Goal: Task Accomplishment & Management: Manage account settings

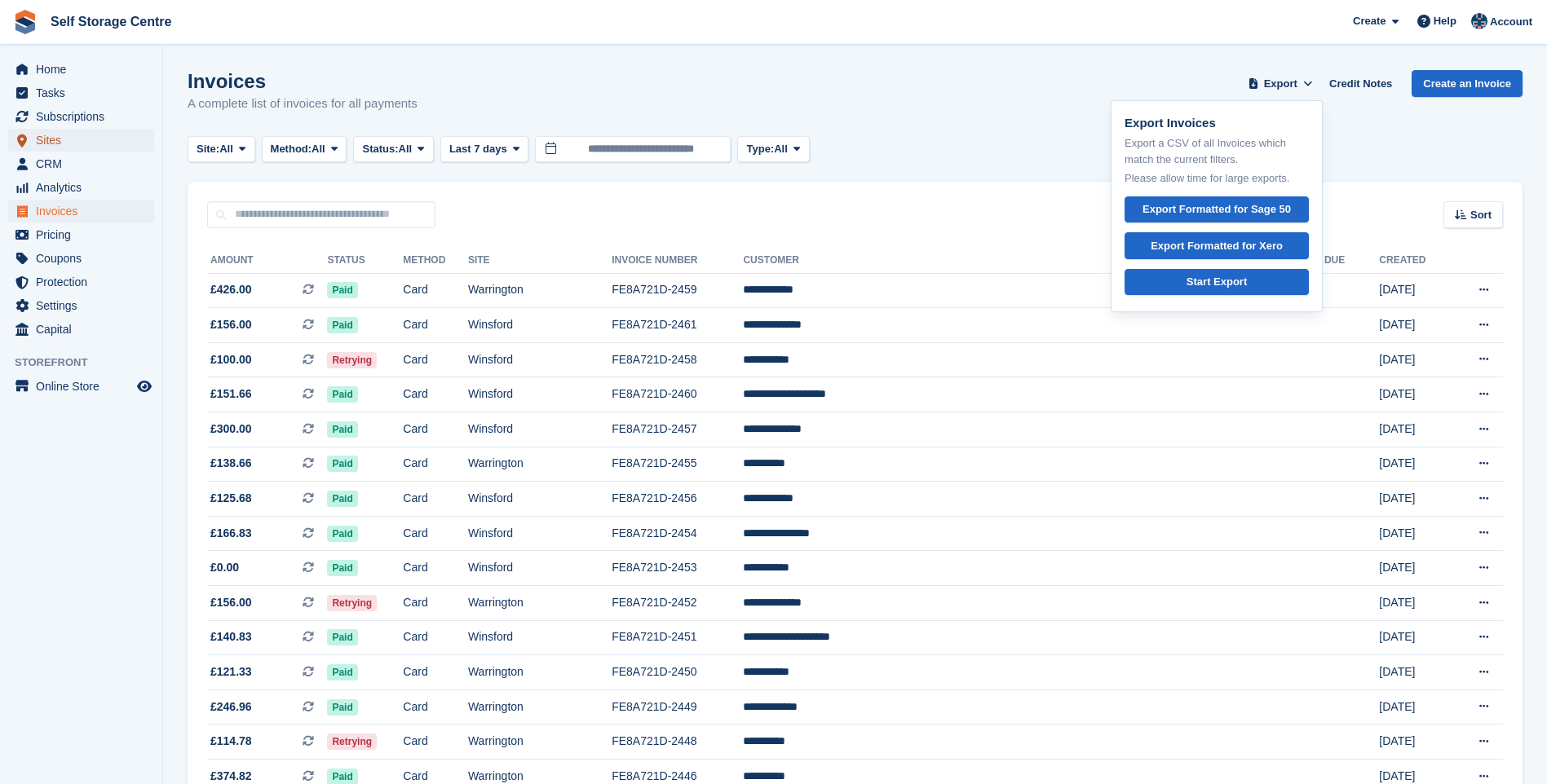
click at [55, 145] on span "Sites" at bounding box center [85, 140] width 98 height 23
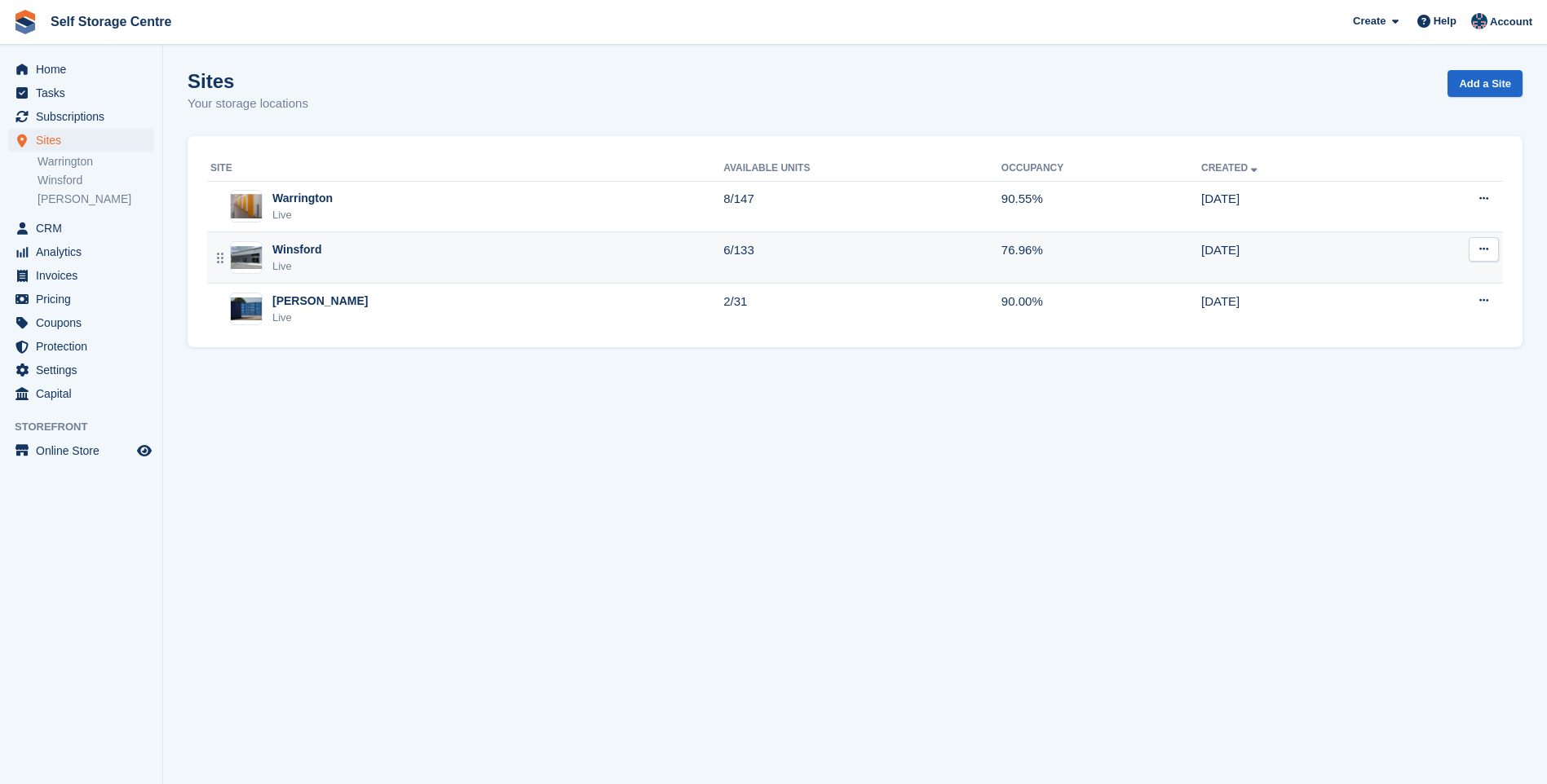
click at [362, 250] on div "Winsford Live" at bounding box center [467, 257] width 513 height 33
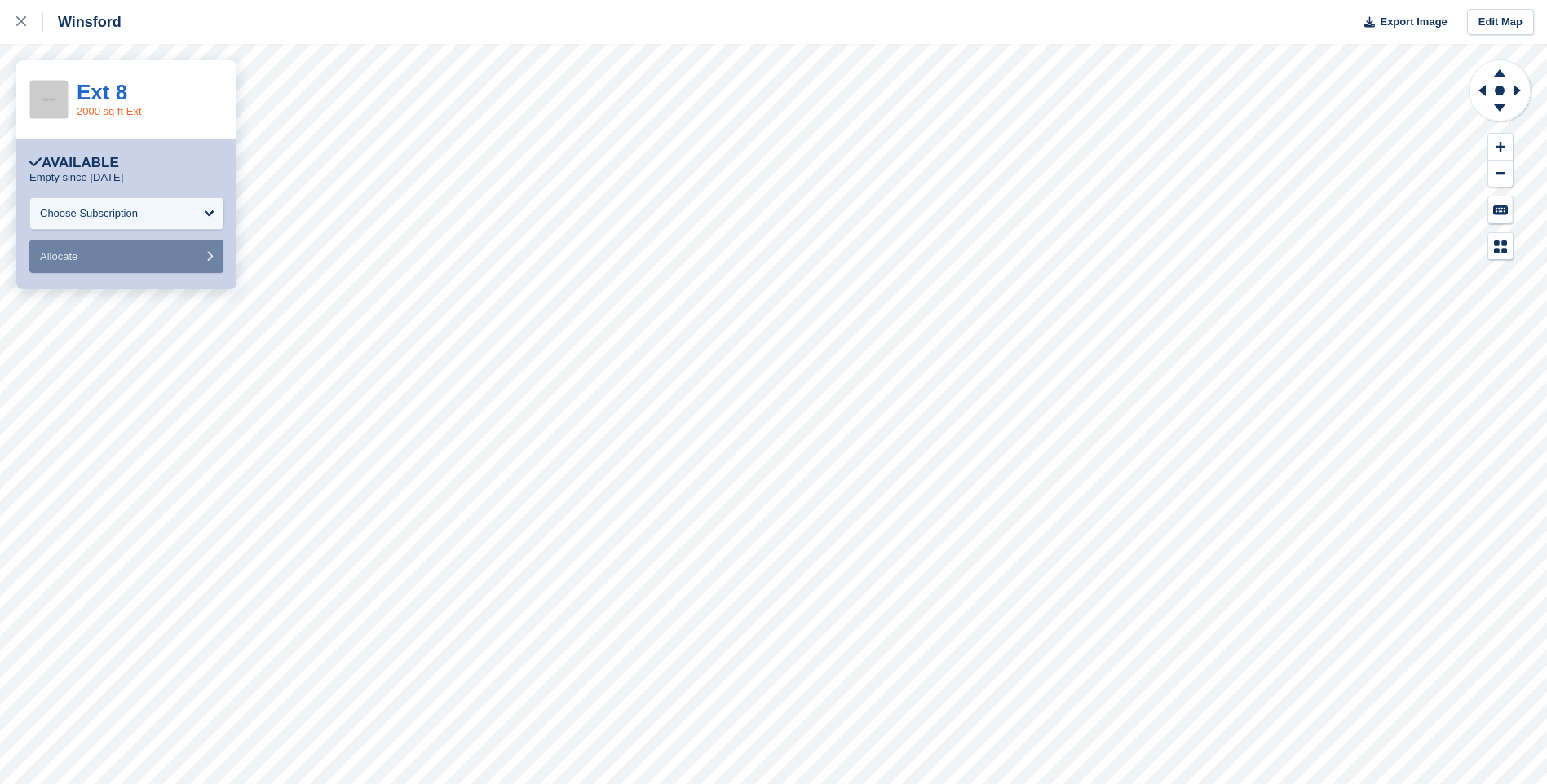
click at [110, 111] on link "2000 sq ft Ext" at bounding box center [109, 111] width 65 height 12
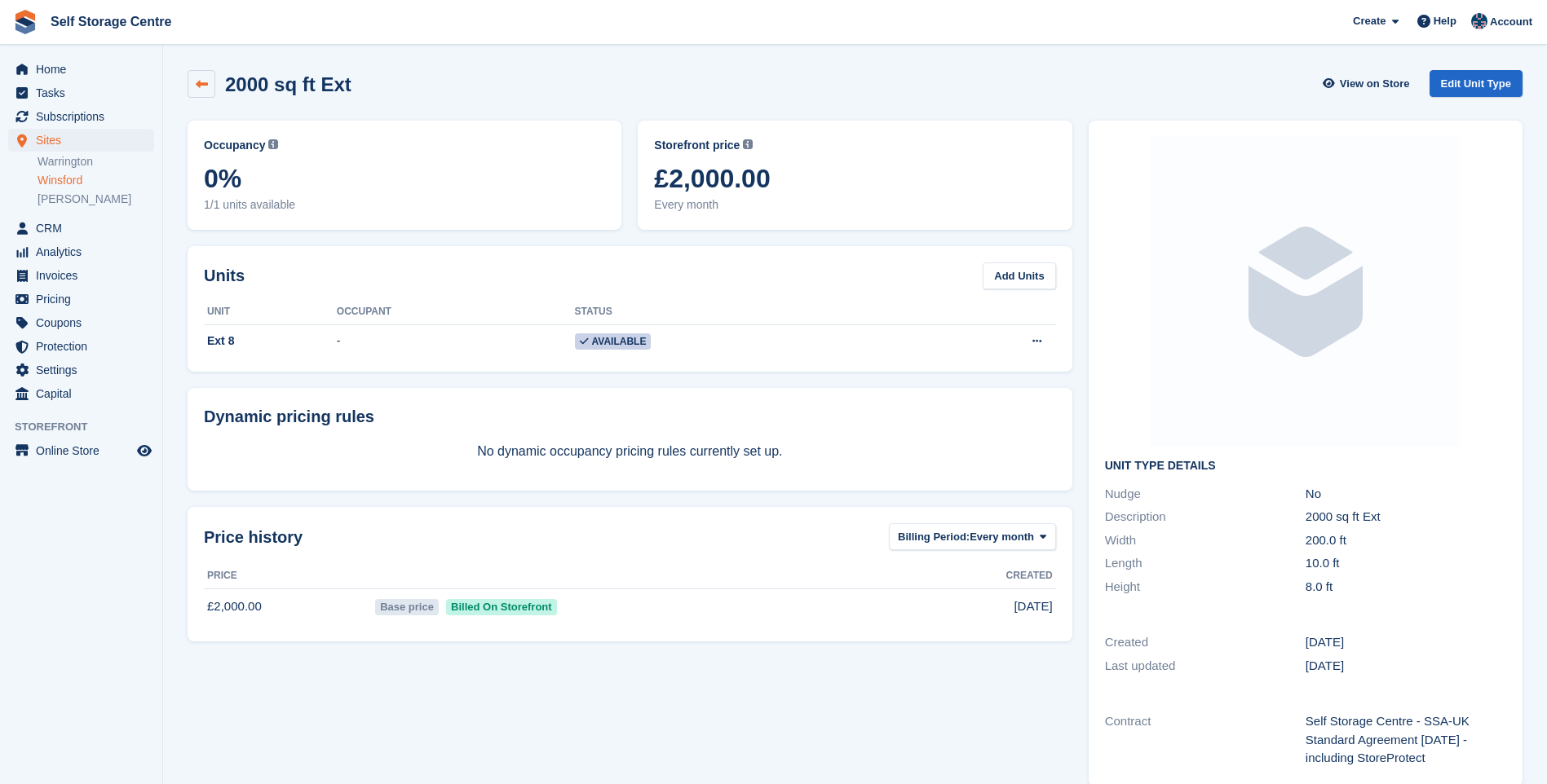
click at [205, 81] on icon at bounding box center [201, 84] width 12 height 12
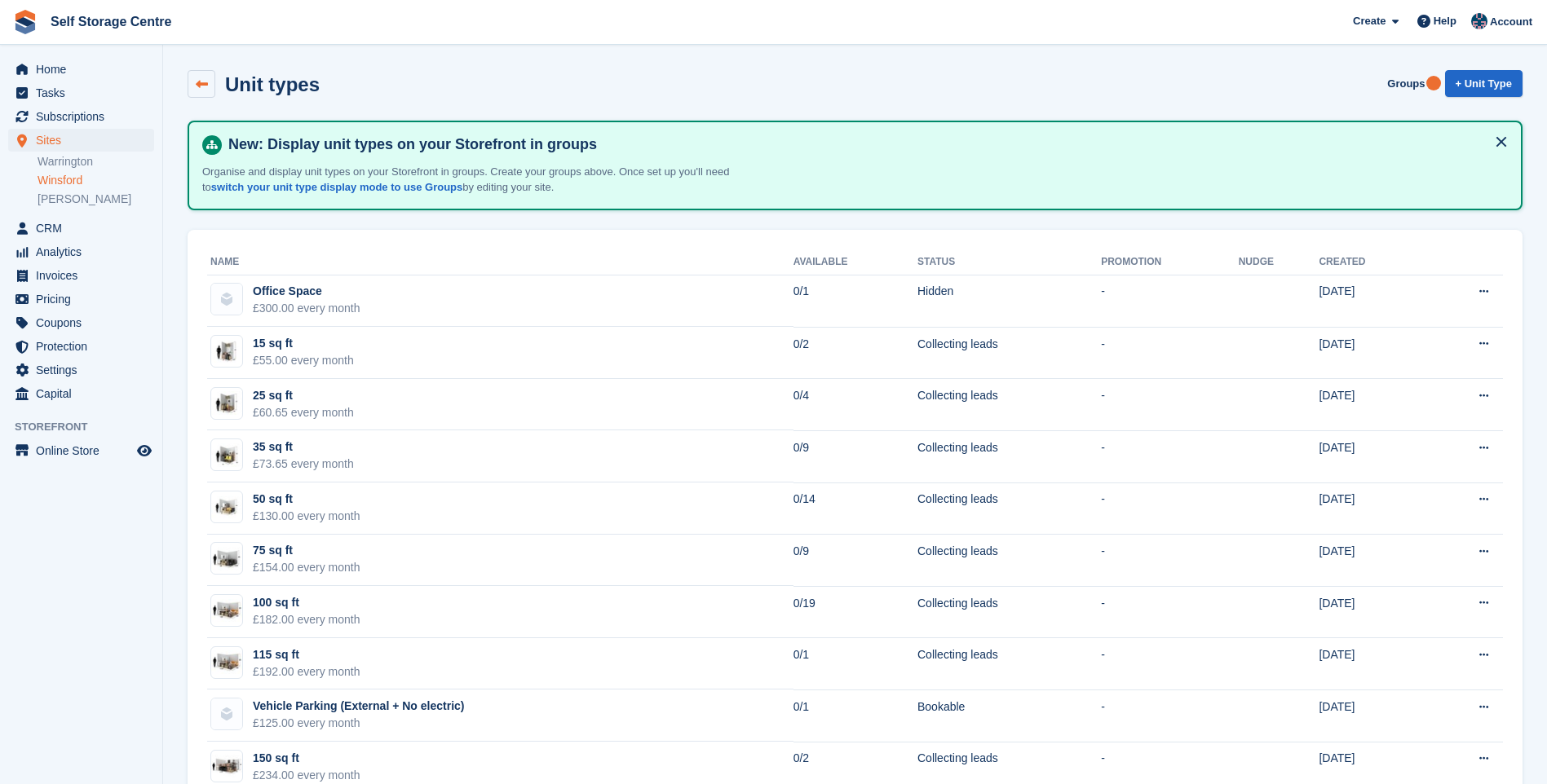
click at [199, 79] on icon at bounding box center [201, 84] width 12 height 12
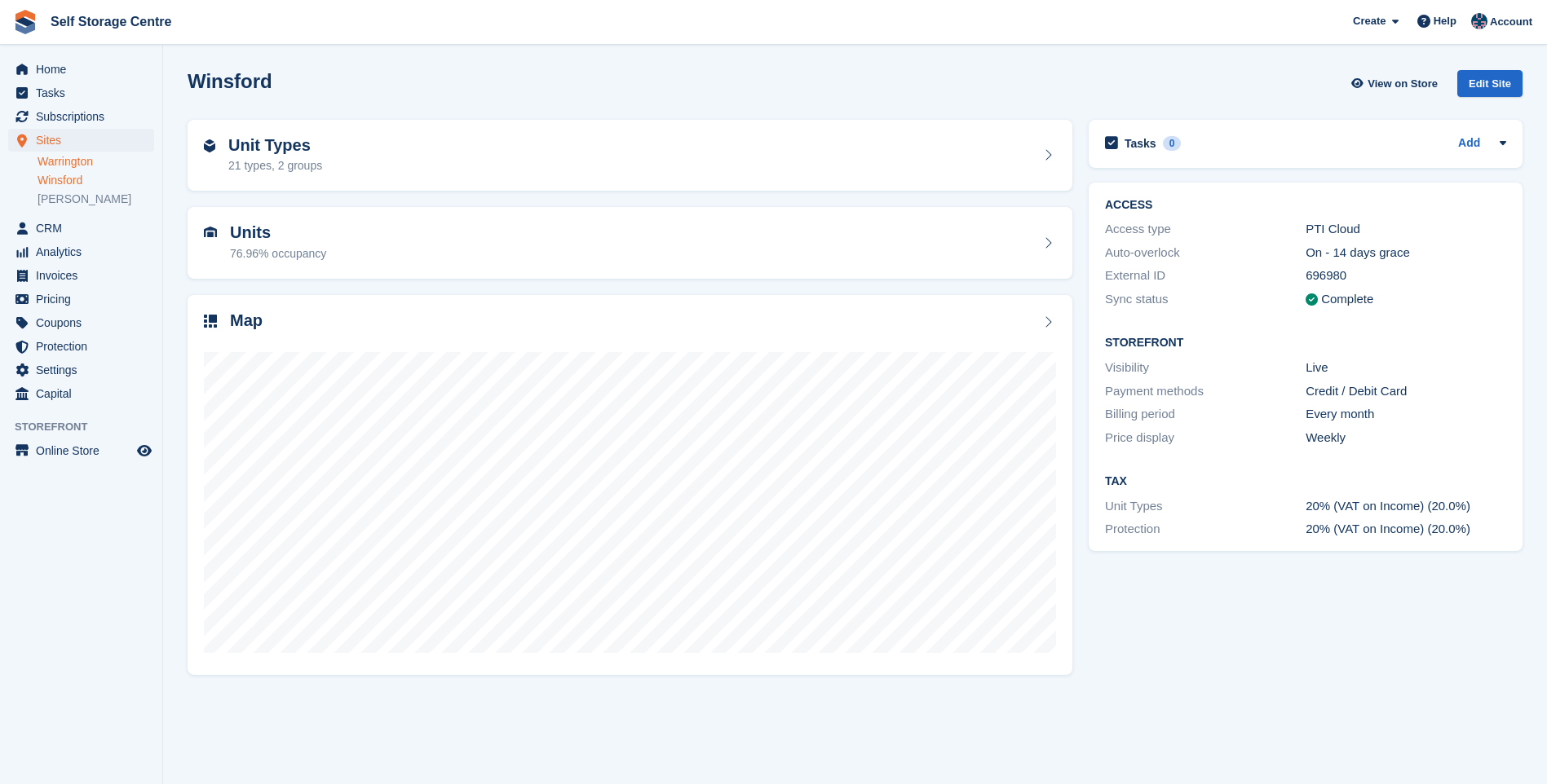
click at [98, 163] on link "Warrington" at bounding box center [95, 162] width 116 height 15
click at [56, 176] on link "Winsford" at bounding box center [95, 180] width 116 height 15
click at [65, 180] on link "Winsford" at bounding box center [95, 180] width 116 height 15
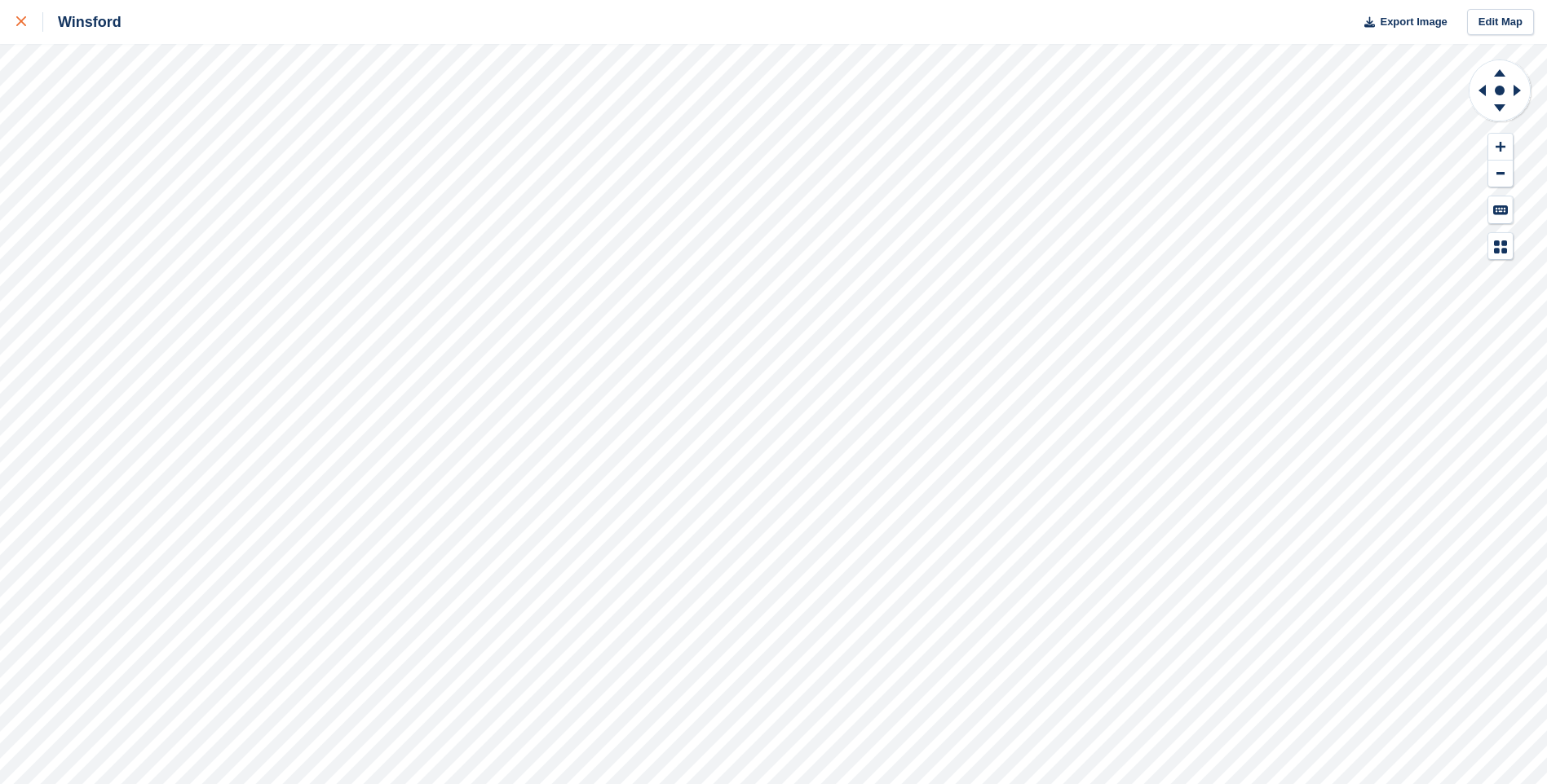
click at [21, 19] on icon at bounding box center [21, 21] width 9 height 9
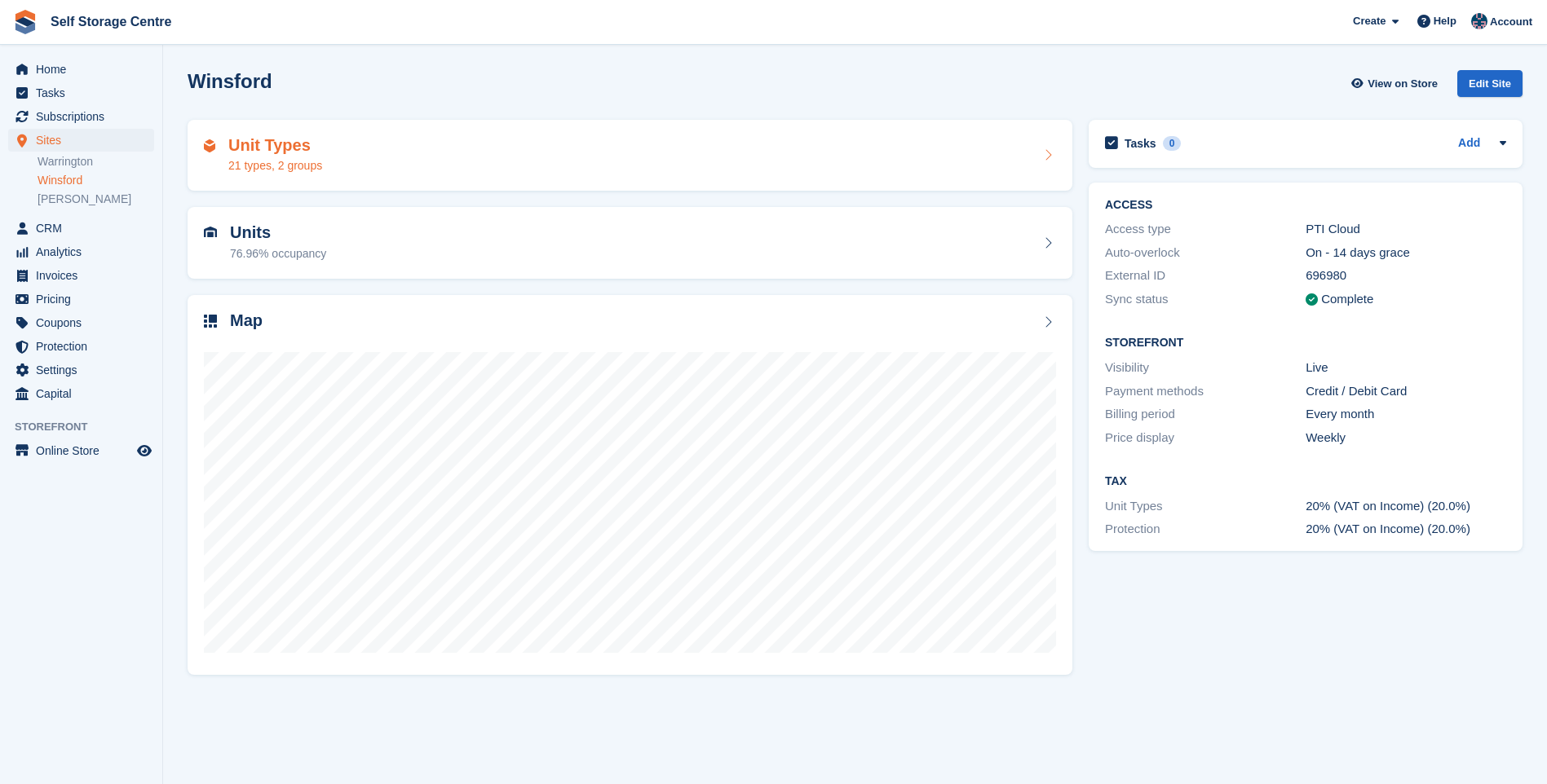
click at [288, 167] on div "21 types, 2 groups" at bounding box center [275, 166] width 94 height 17
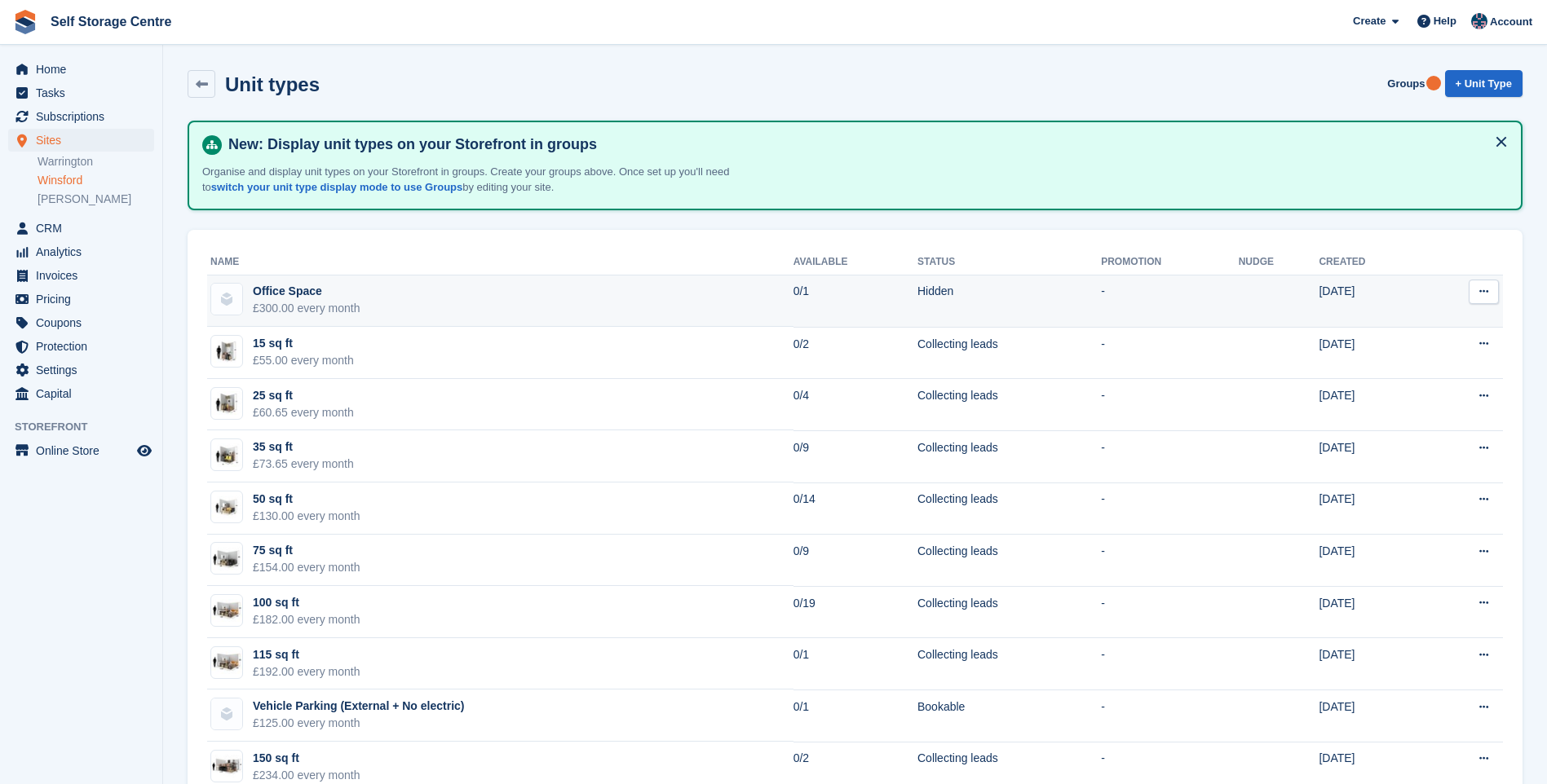
scroll to position [81, 0]
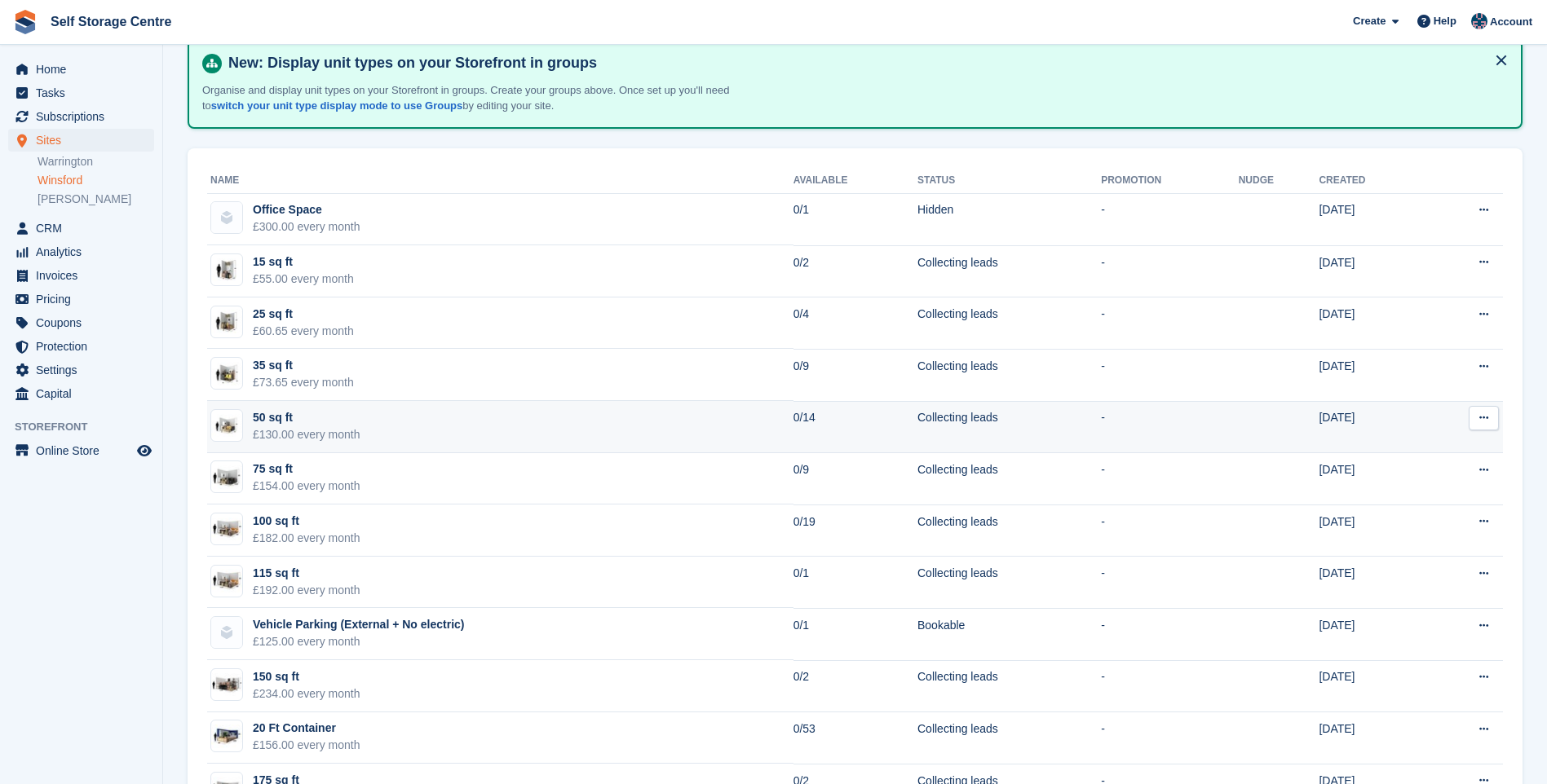
click at [442, 427] on td "50 sq ft £130.00 every month" at bounding box center [500, 427] width 586 height 52
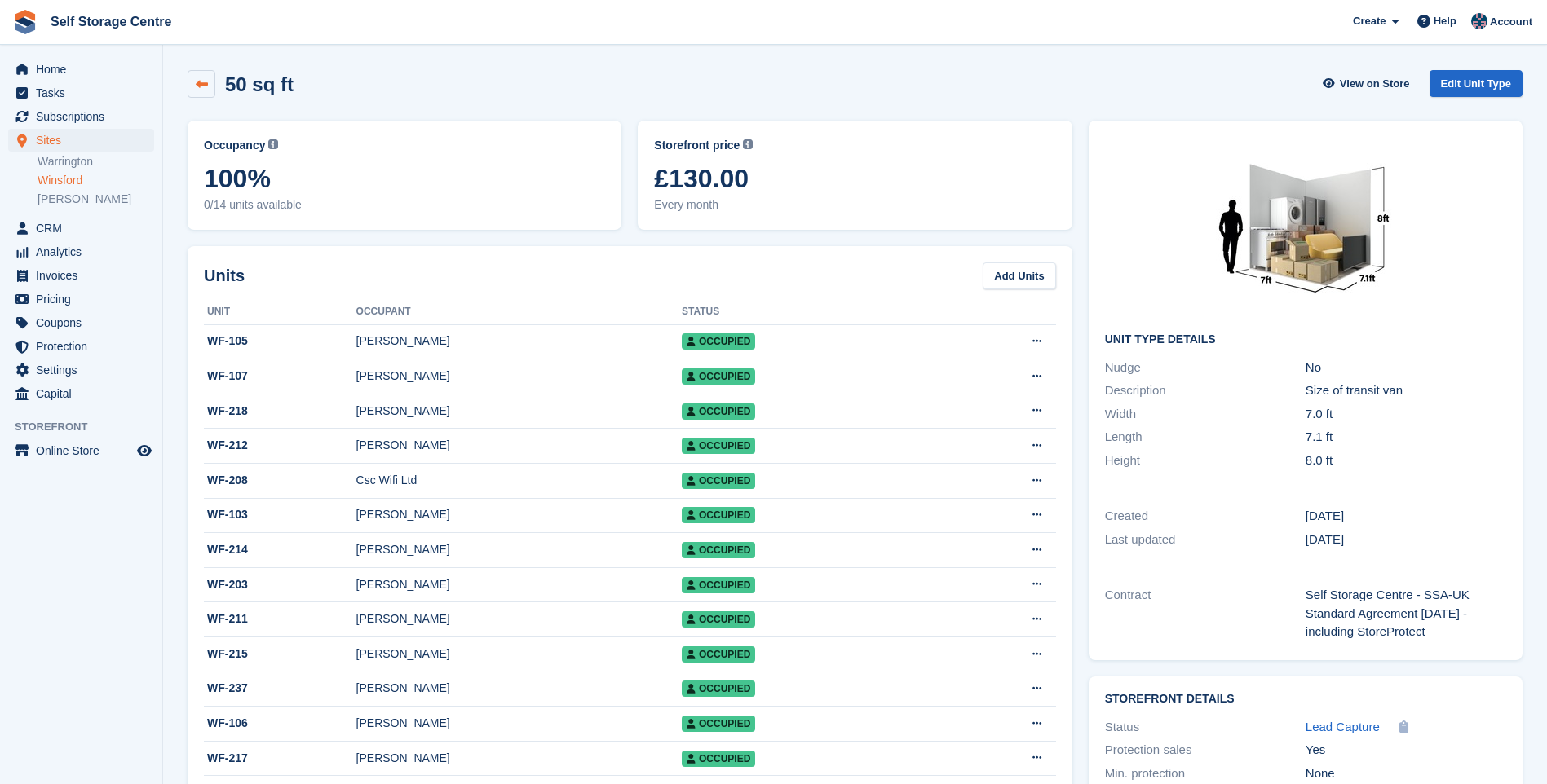
click at [196, 86] on icon at bounding box center [201, 84] width 12 height 12
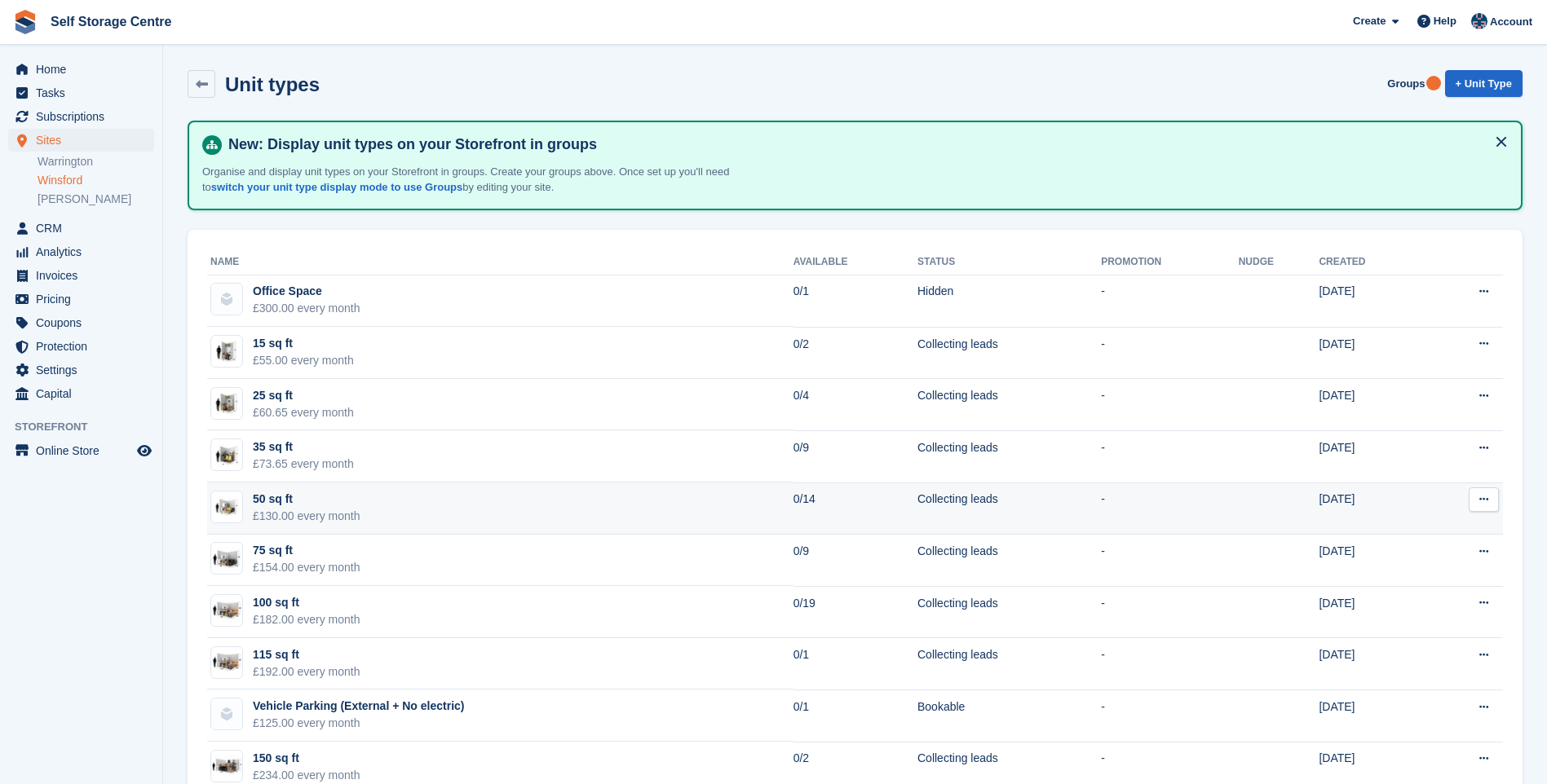
click at [425, 509] on td "50 sq ft £130.00 every month" at bounding box center [500, 508] width 586 height 52
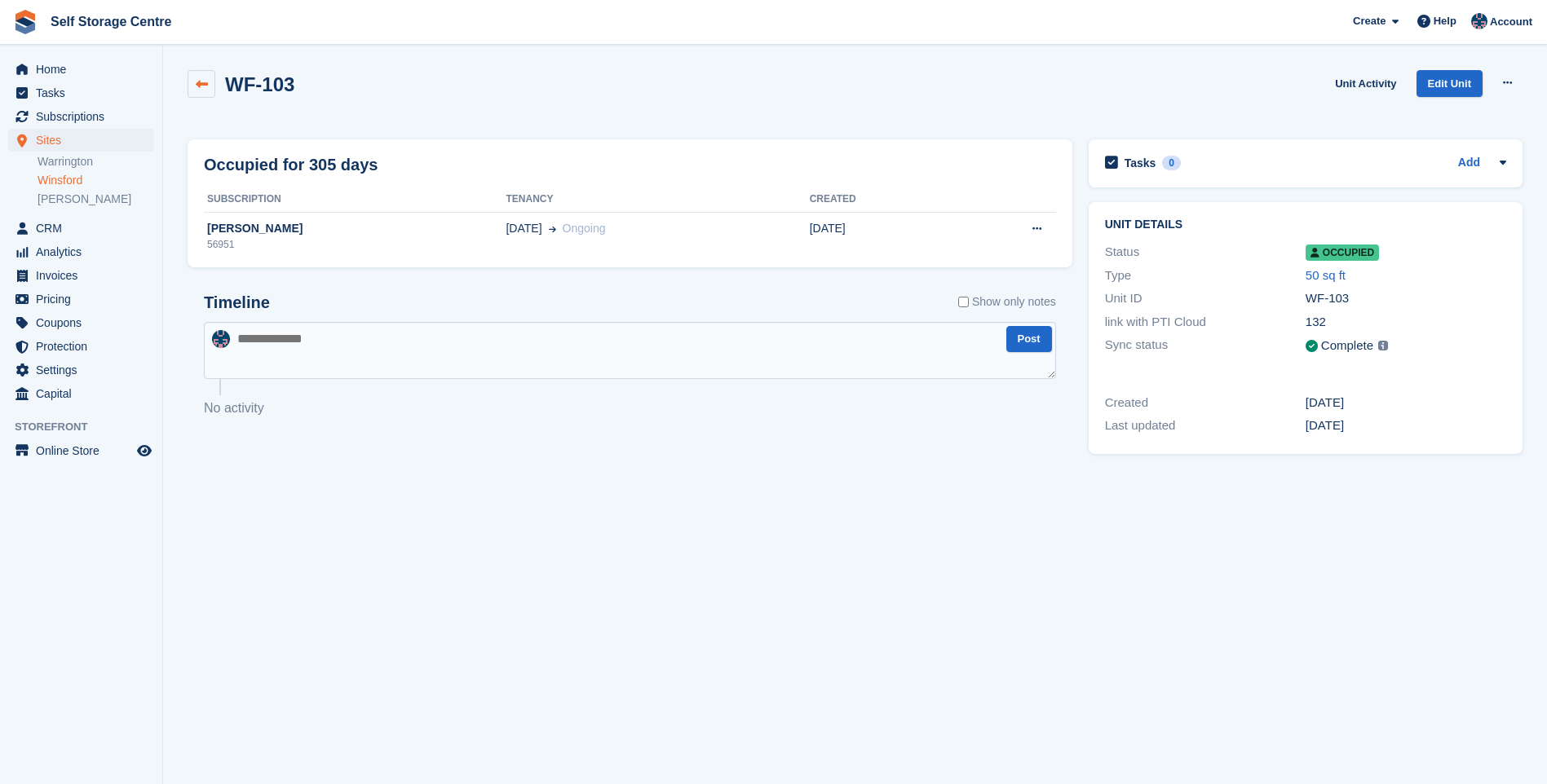
click at [189, 85] on link at bounding box center [200, 83] width 27 height 27
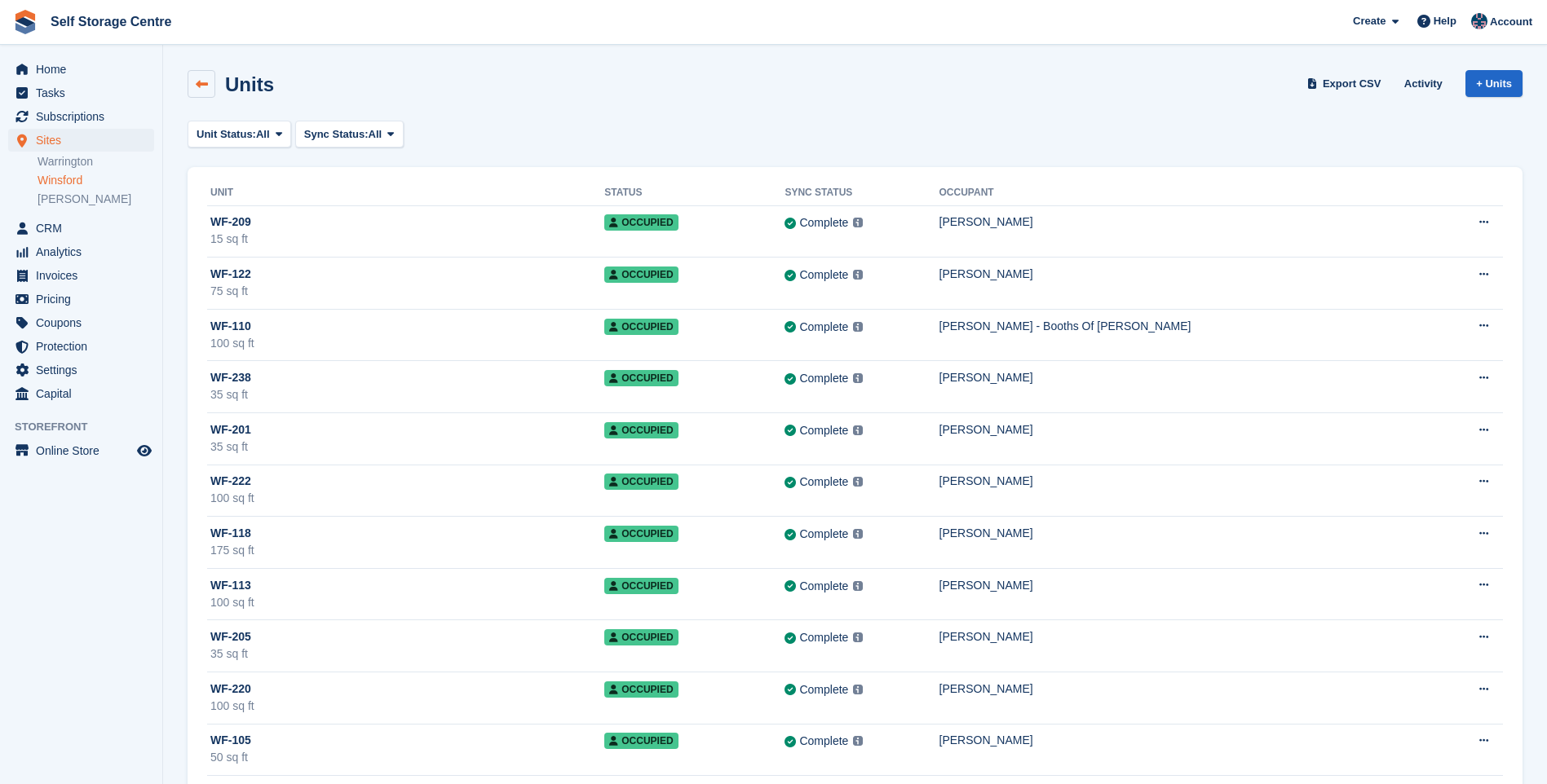
click at [202, 83] on icon at bounding box center [201, 84] width 12 height 12
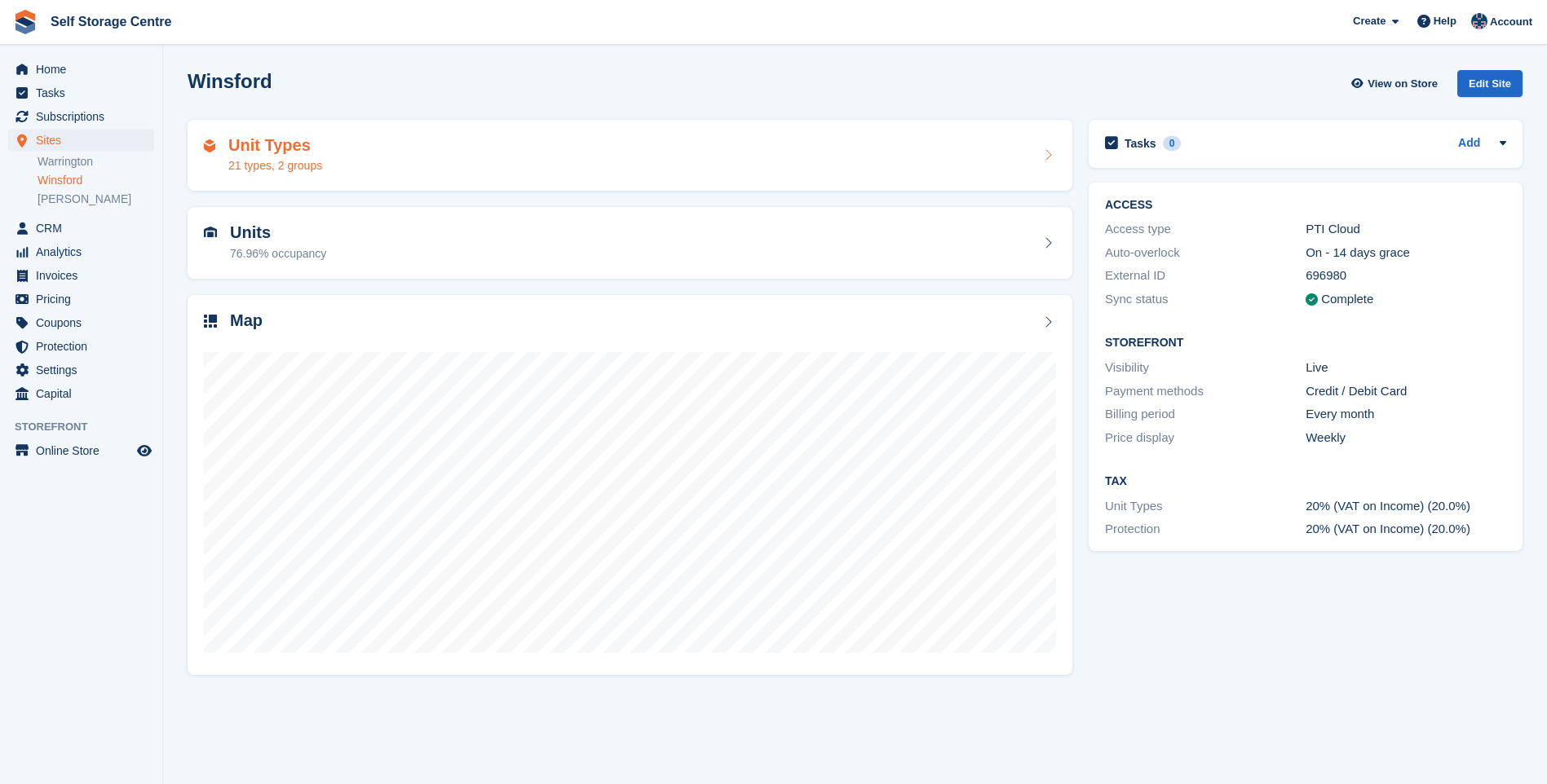
click at [394, 155] on div "Unit Types 21 types, 2 groups" at bounding box center [630, 155] width 852 height 39
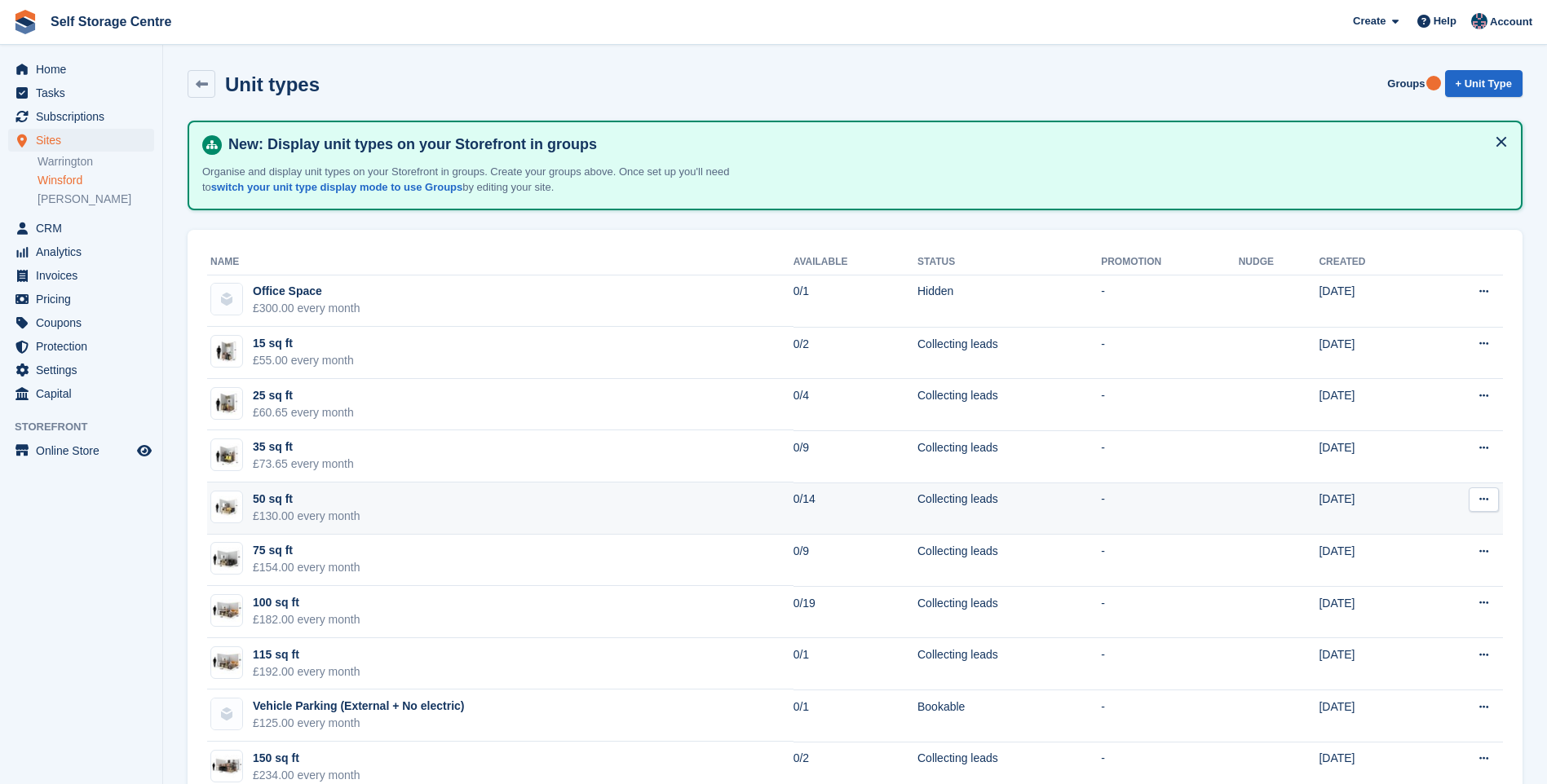
click at [342, 505] on div "50 sq ft" at bounding box center [307, 500] width 108 height 17
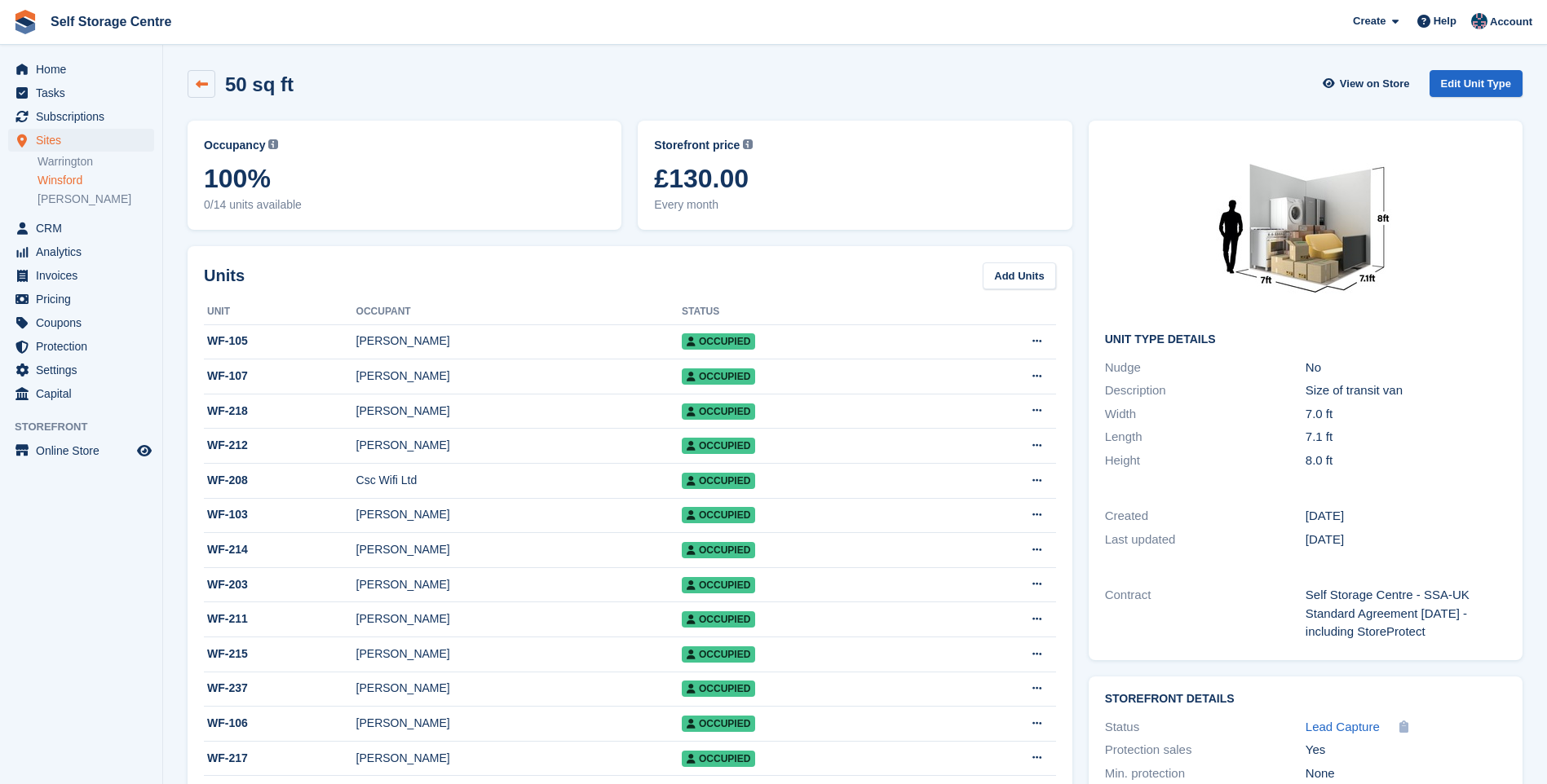
click at [198, 83] on icon at bounding box center [201, 84] width 12 height 12
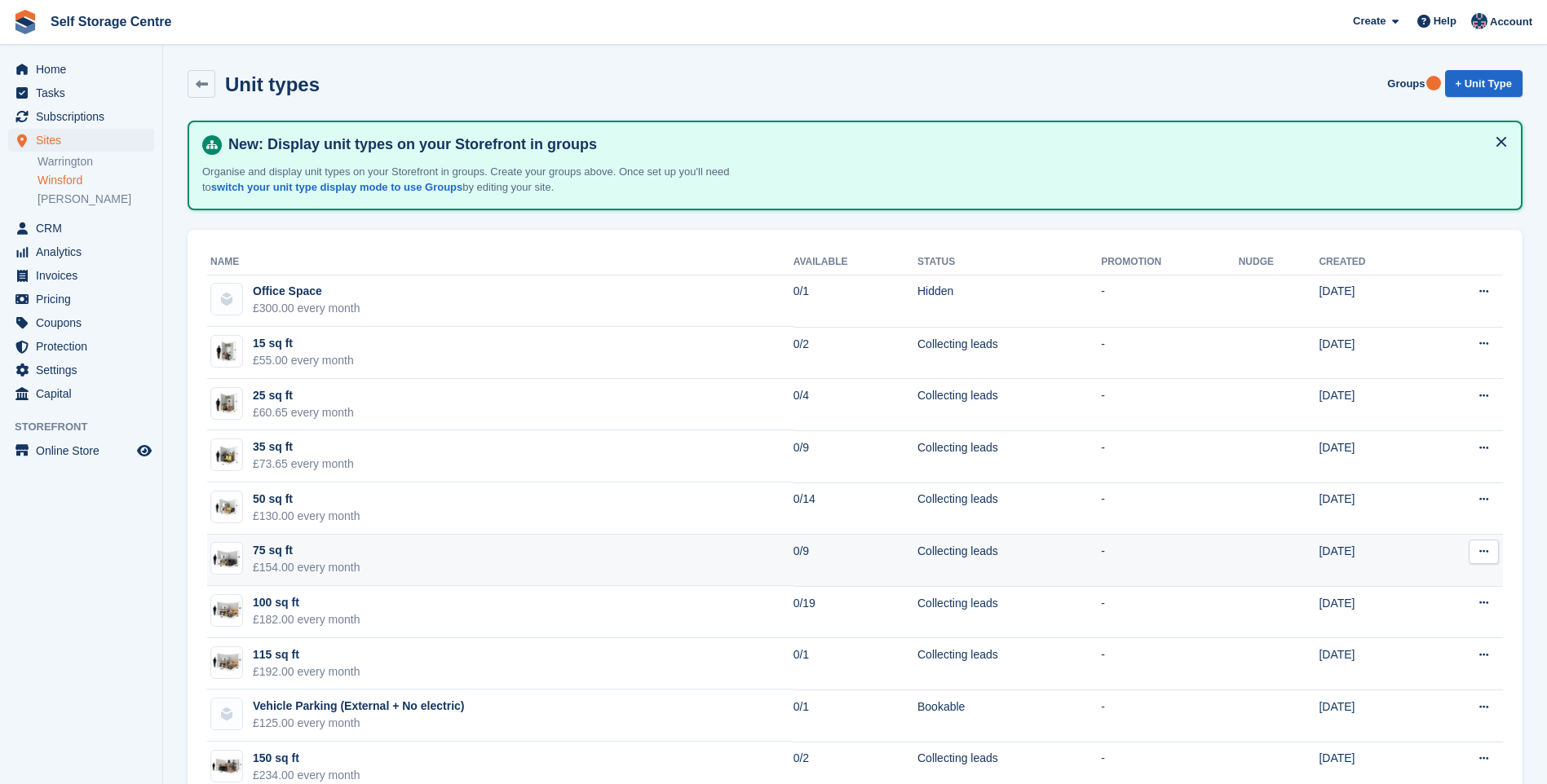
click at [377, 557] on td "75 sq ft £154.00 every month" at bounding box center [500, 560] width 586 height 52
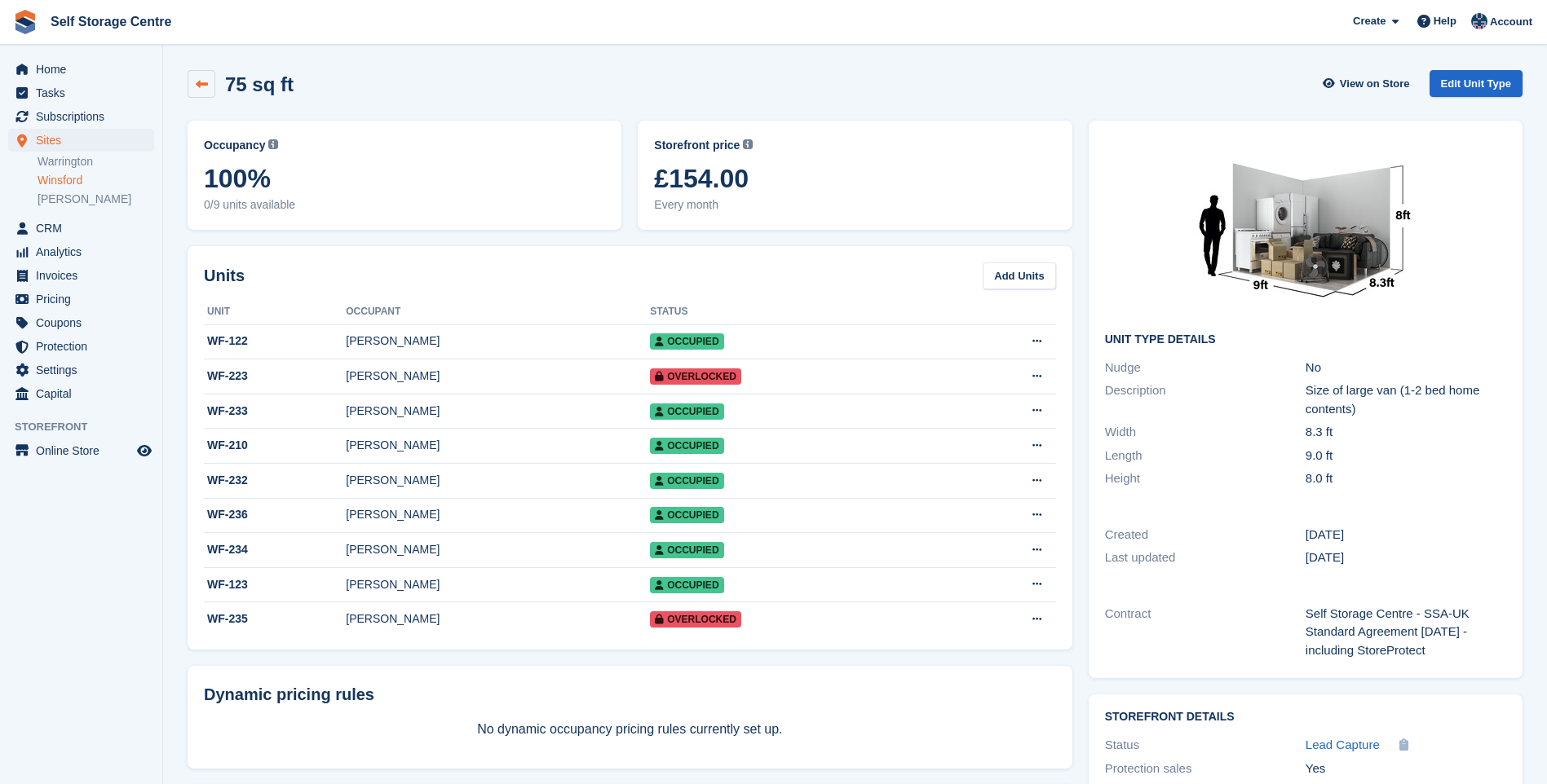
click at [200, 82] on icon at bounding box center [201, 84] width 12 height 12
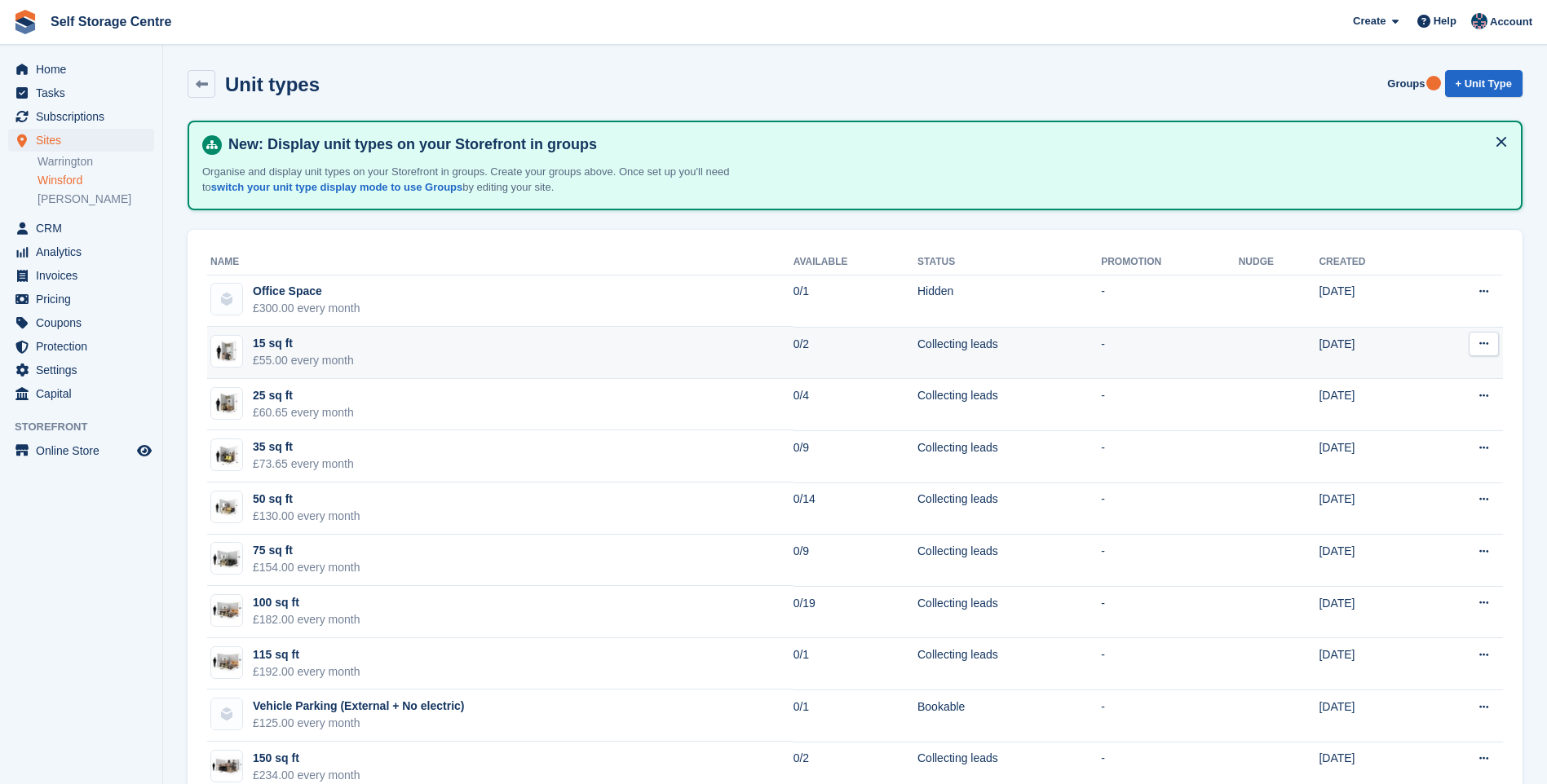
scroll to position [81, 0]
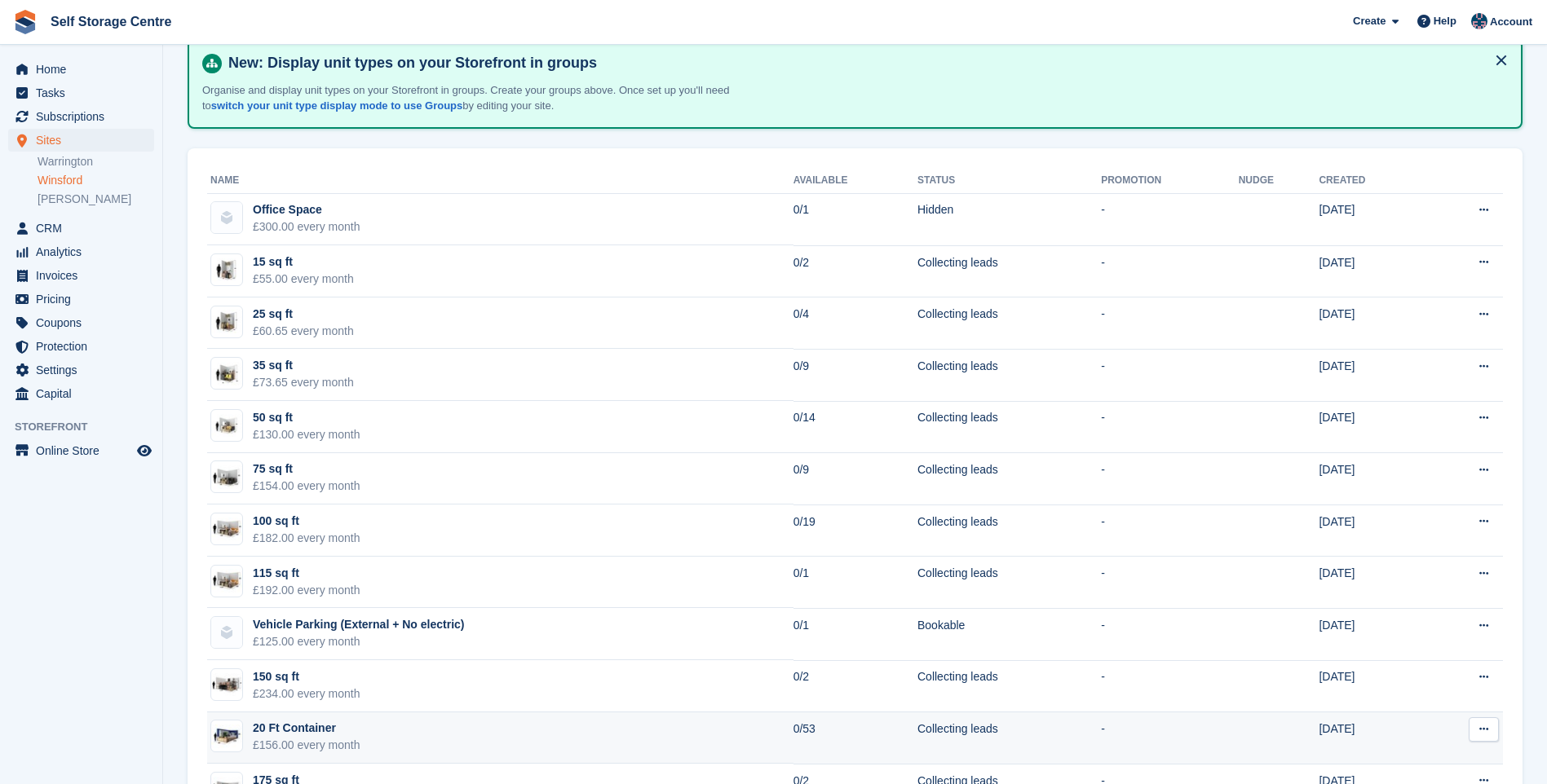
click at [436, 726] on td "20 Ft Container £156.00 every month" at bounding box center [500, 738] width 586 height 52
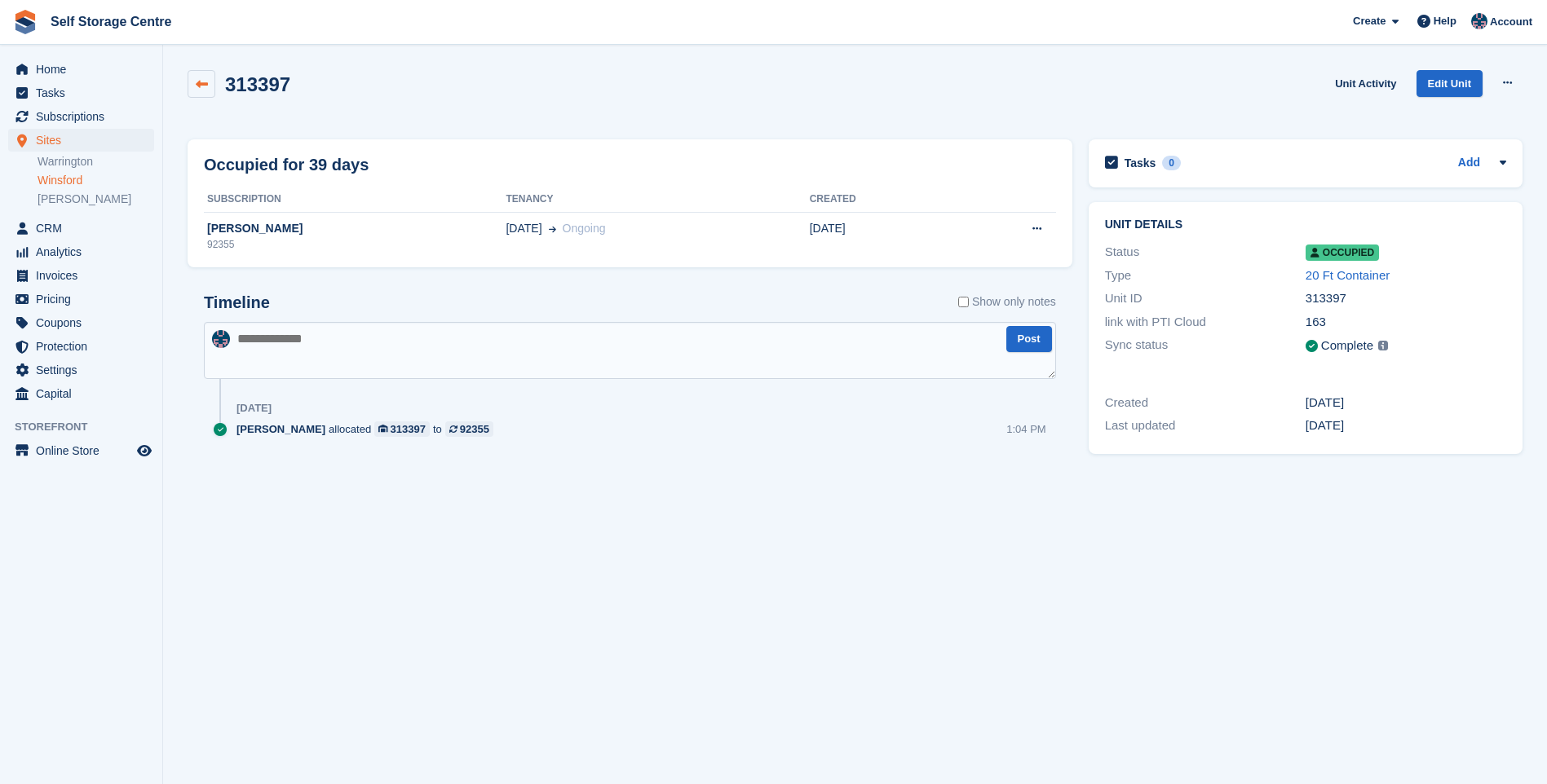
click at [190, 76] on link at bounding box center [200, 83] width 27 height 27
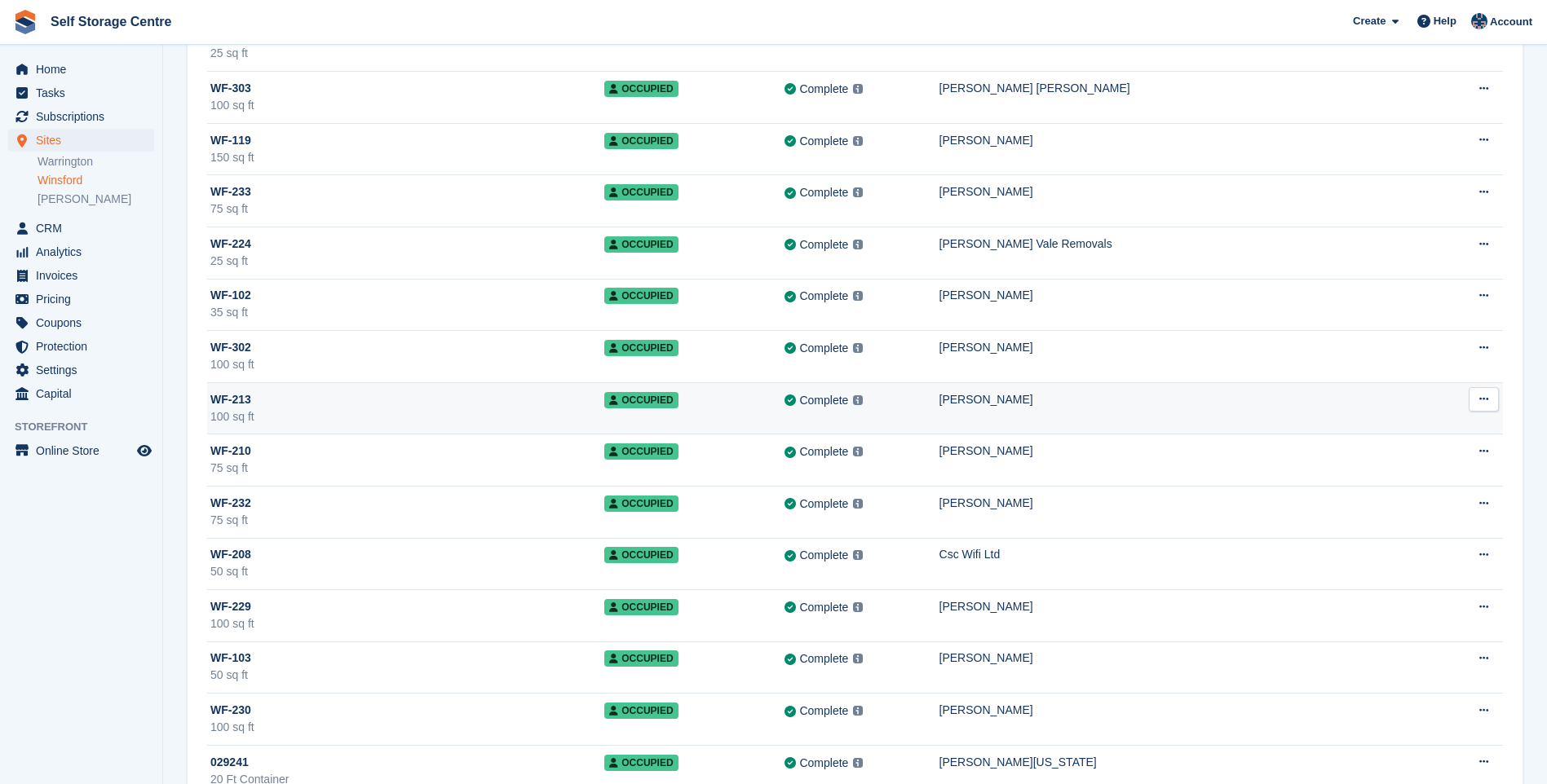
scroll to position [1304, 0]
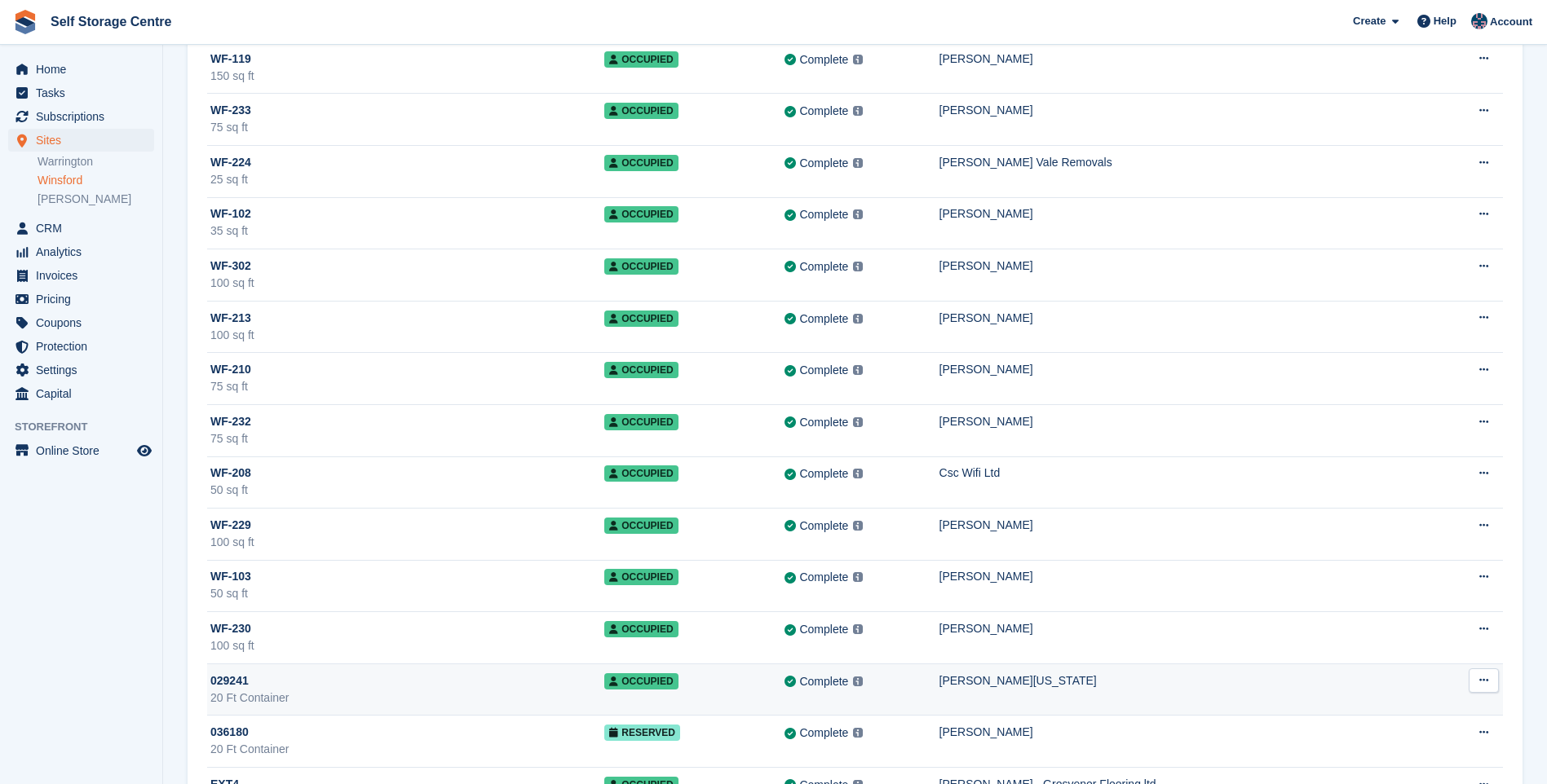
click at [404, 691] on div "20 Ft Container" at bounding box center [407, 698] width 394 height 17
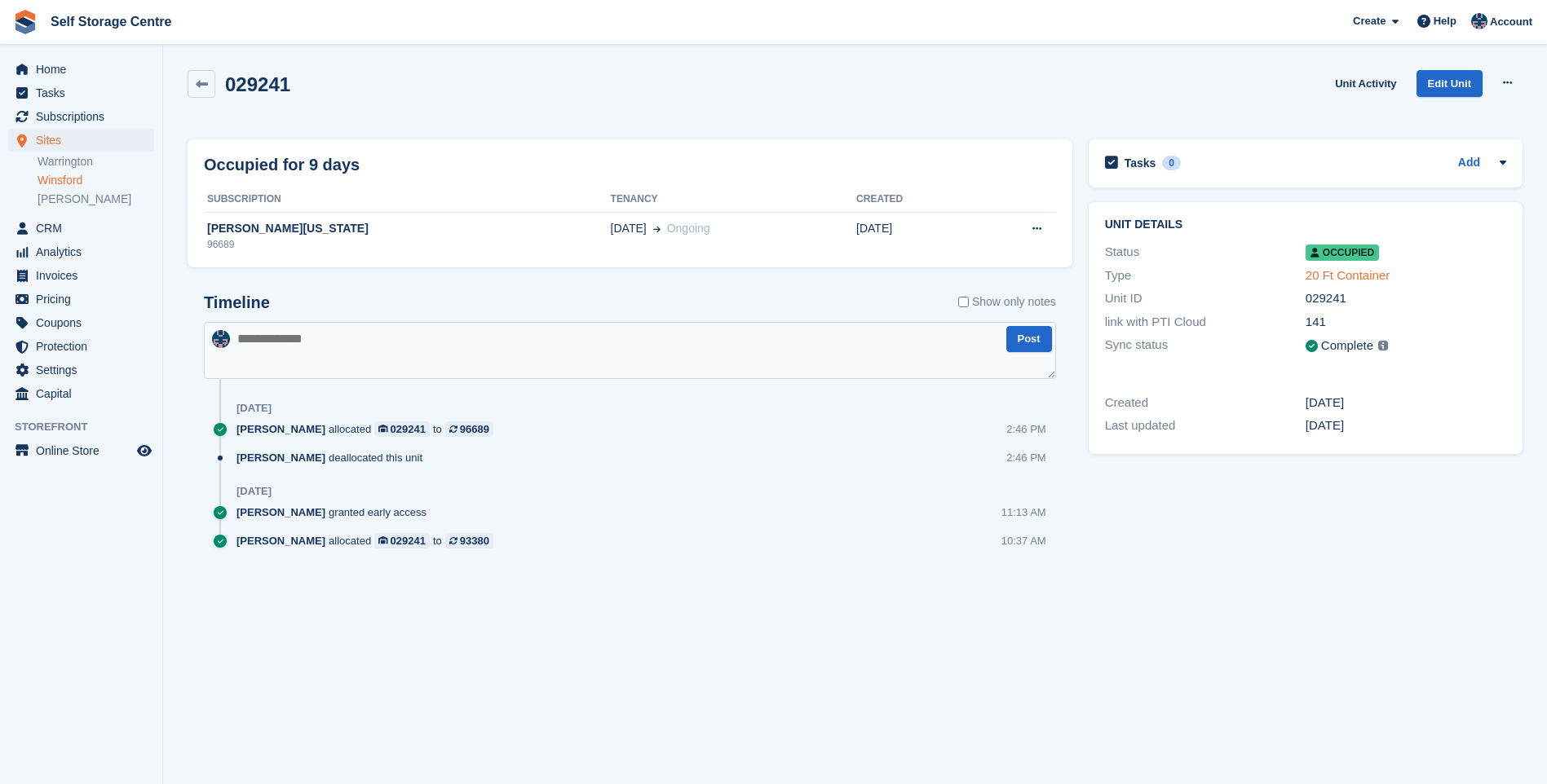
click at [1323, 279] on link "20 Ft Container" at bounding box center [1348, 275] width 84 height 14
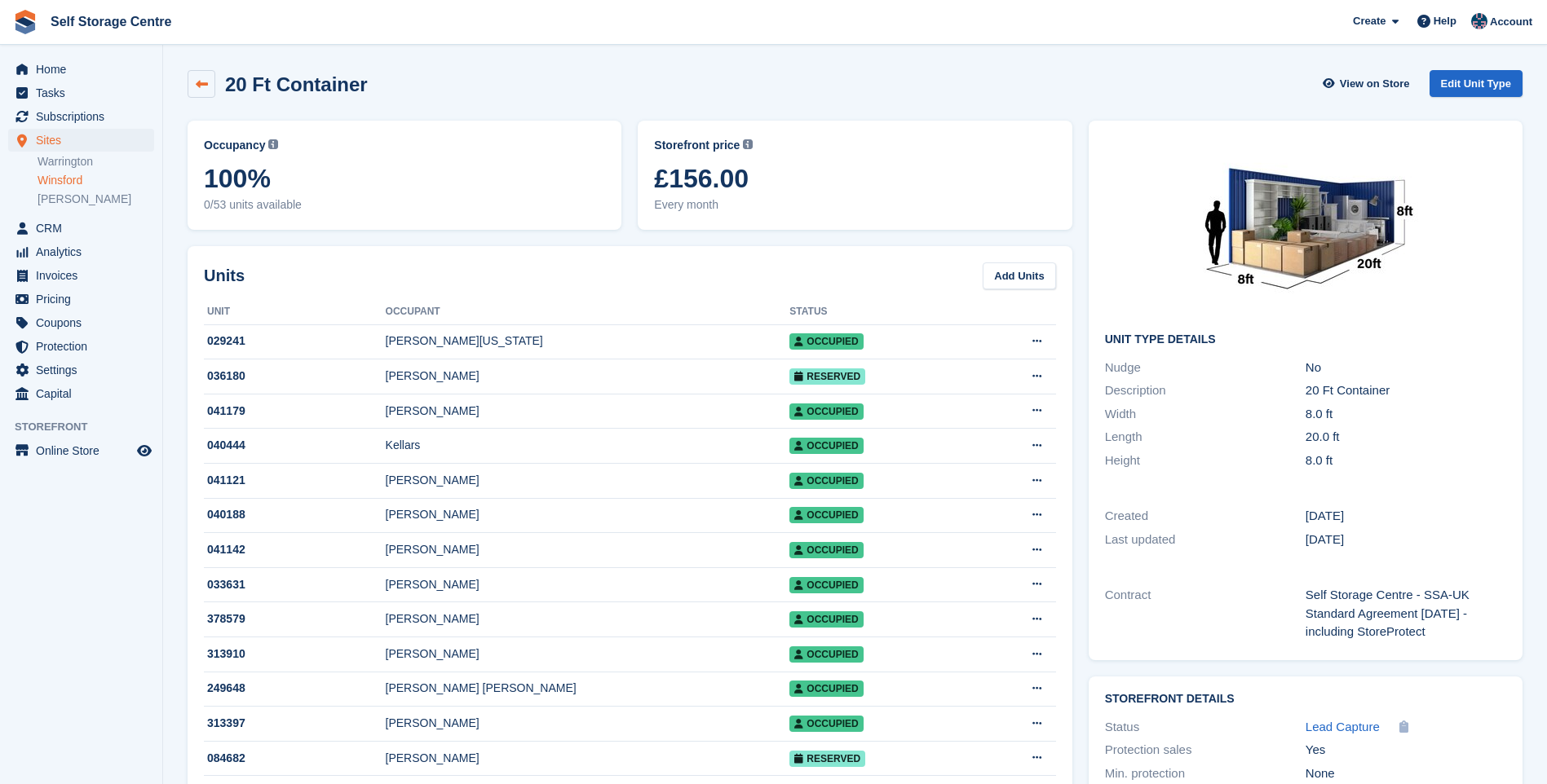
click at [197, 75] on link at bounding box center [200, 83] width 27 height 27
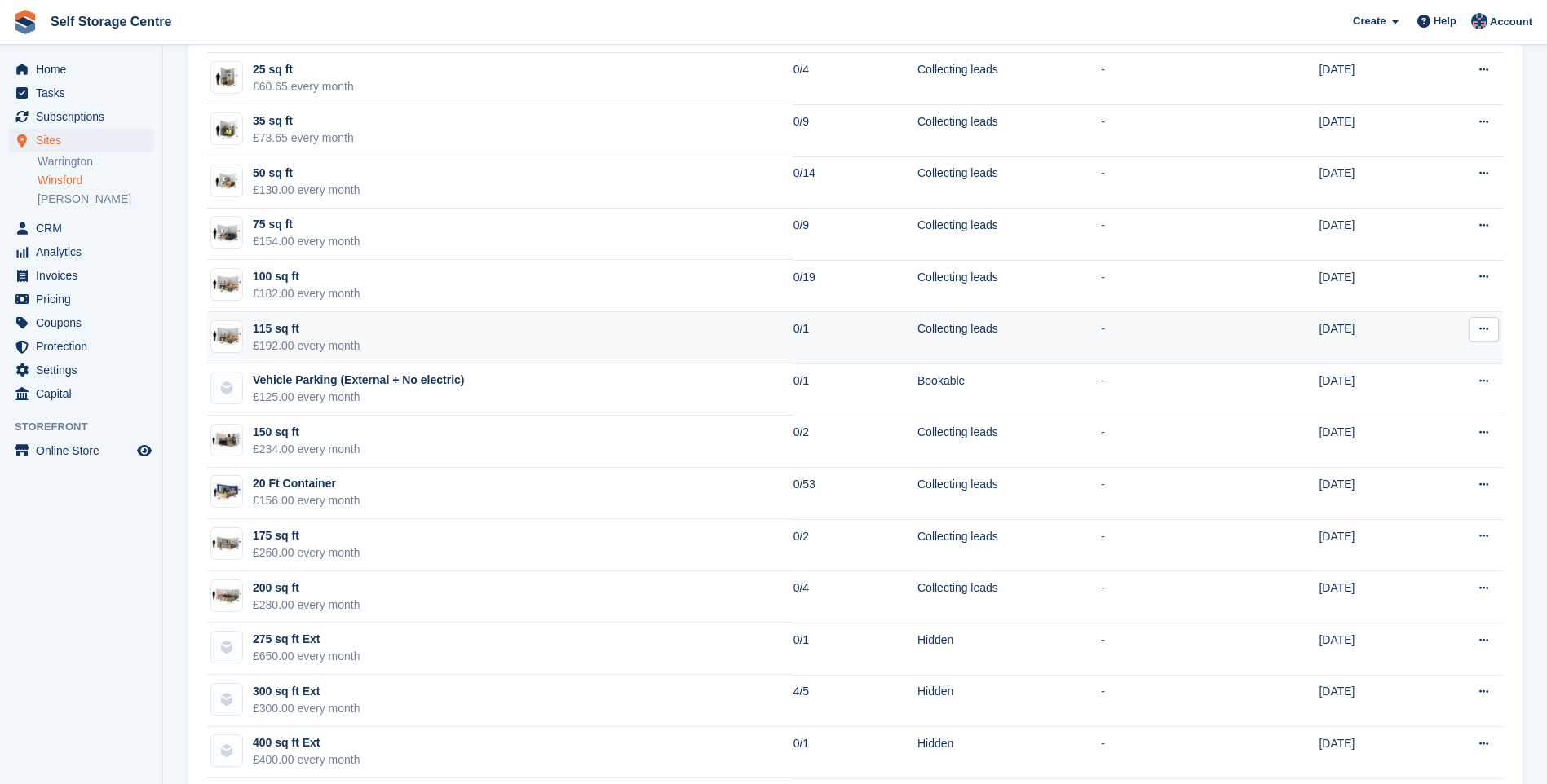
scroll to position [163, 0]
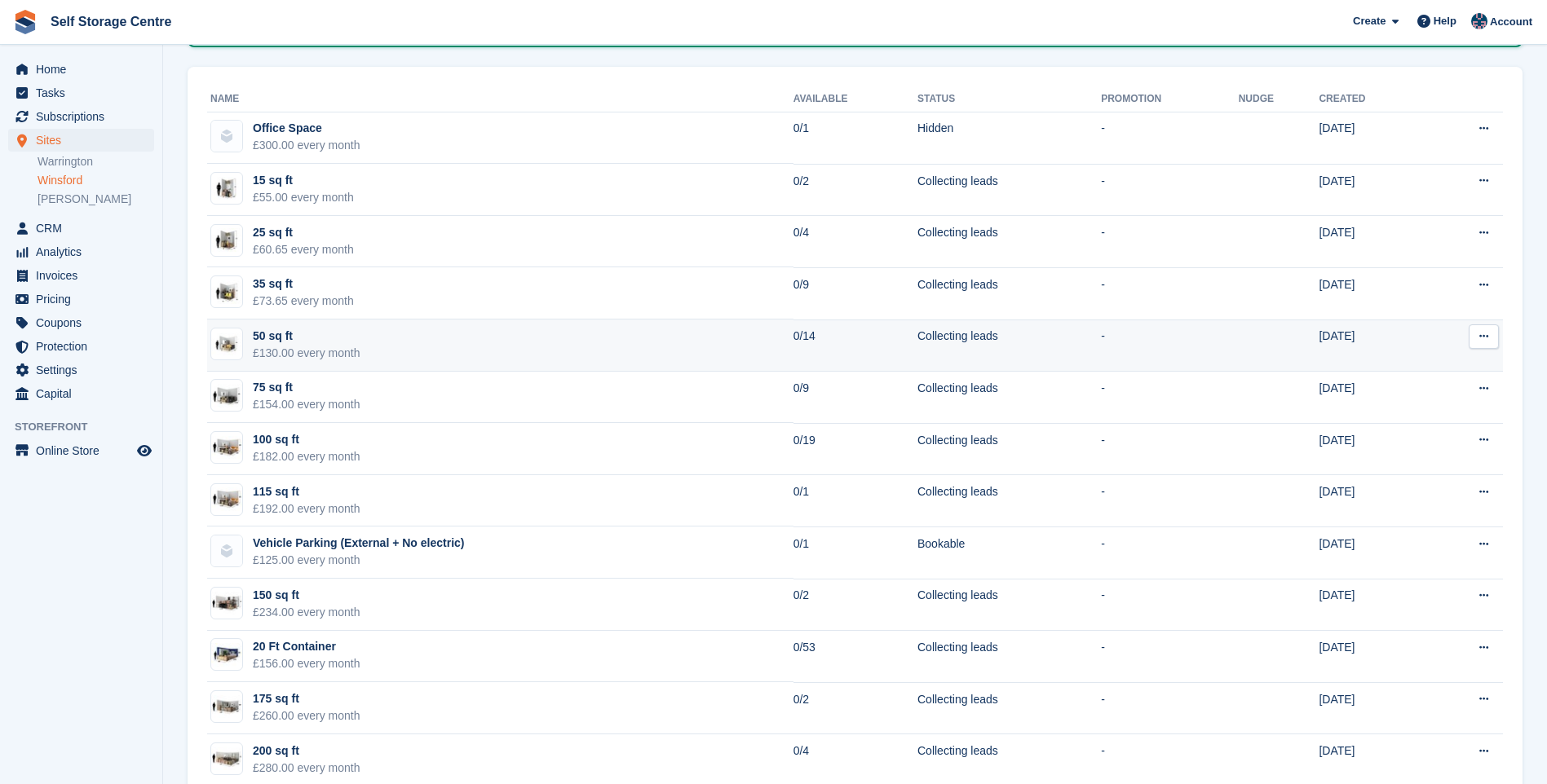
click at [504, 343] on td "50 sq ft £130.00 every month" at bounding box center [500, 345] width 586 height 52
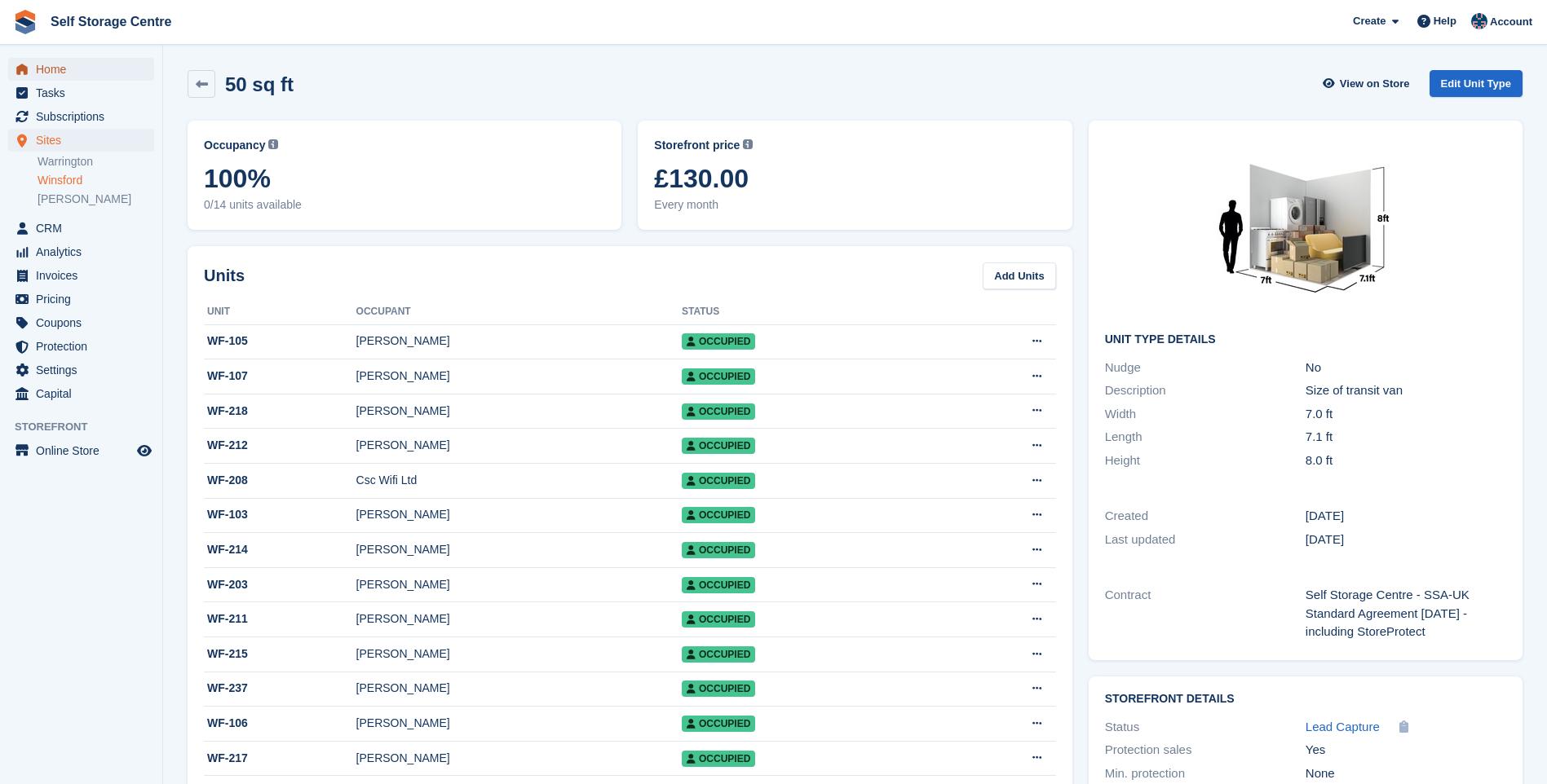
click at [77, 68] on span "Home" at bounding box center [85, 69] width 98 height 23
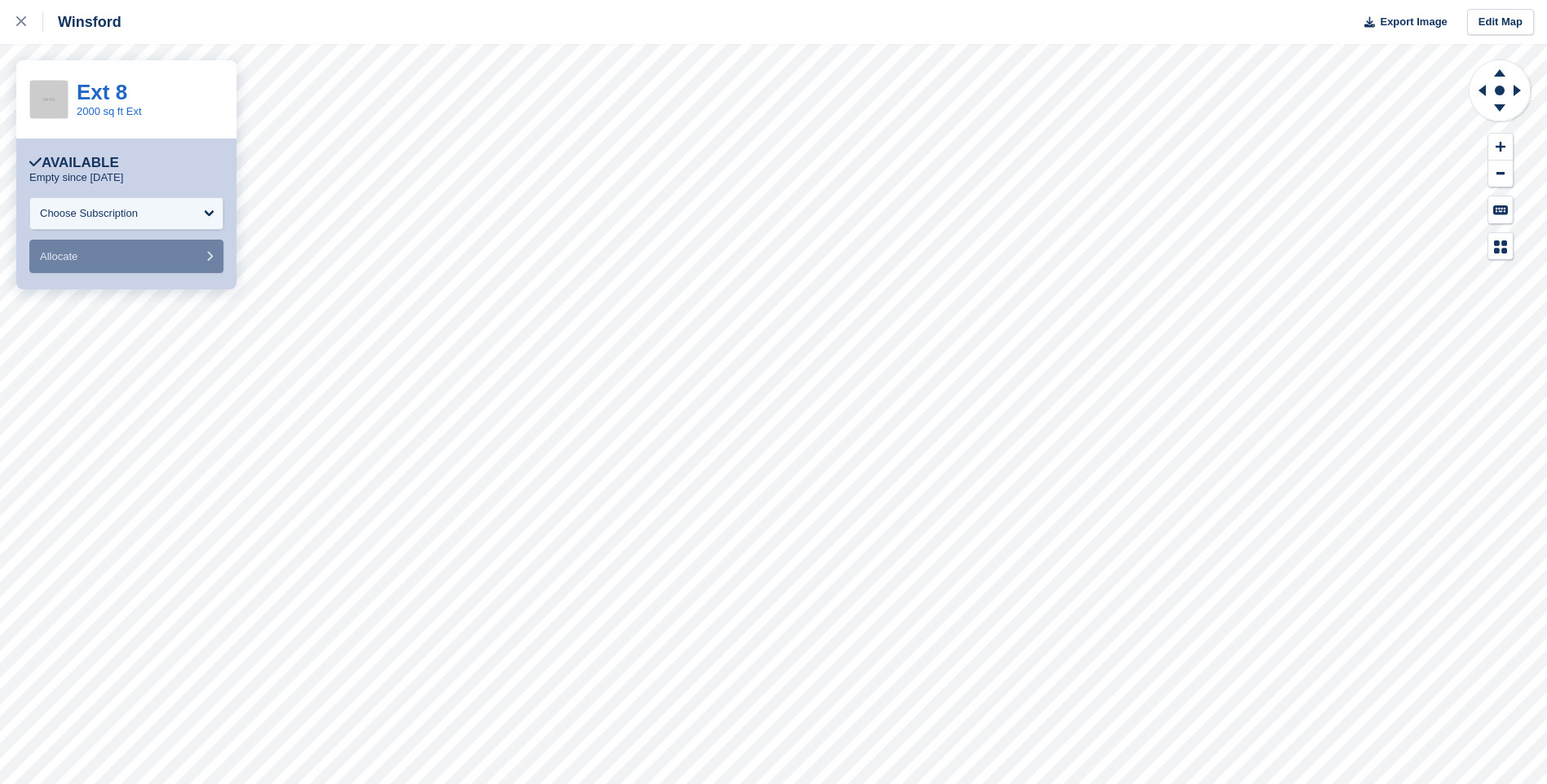
click at [25, 21] on icon at bounding box center [21, 21] width 9 height 9
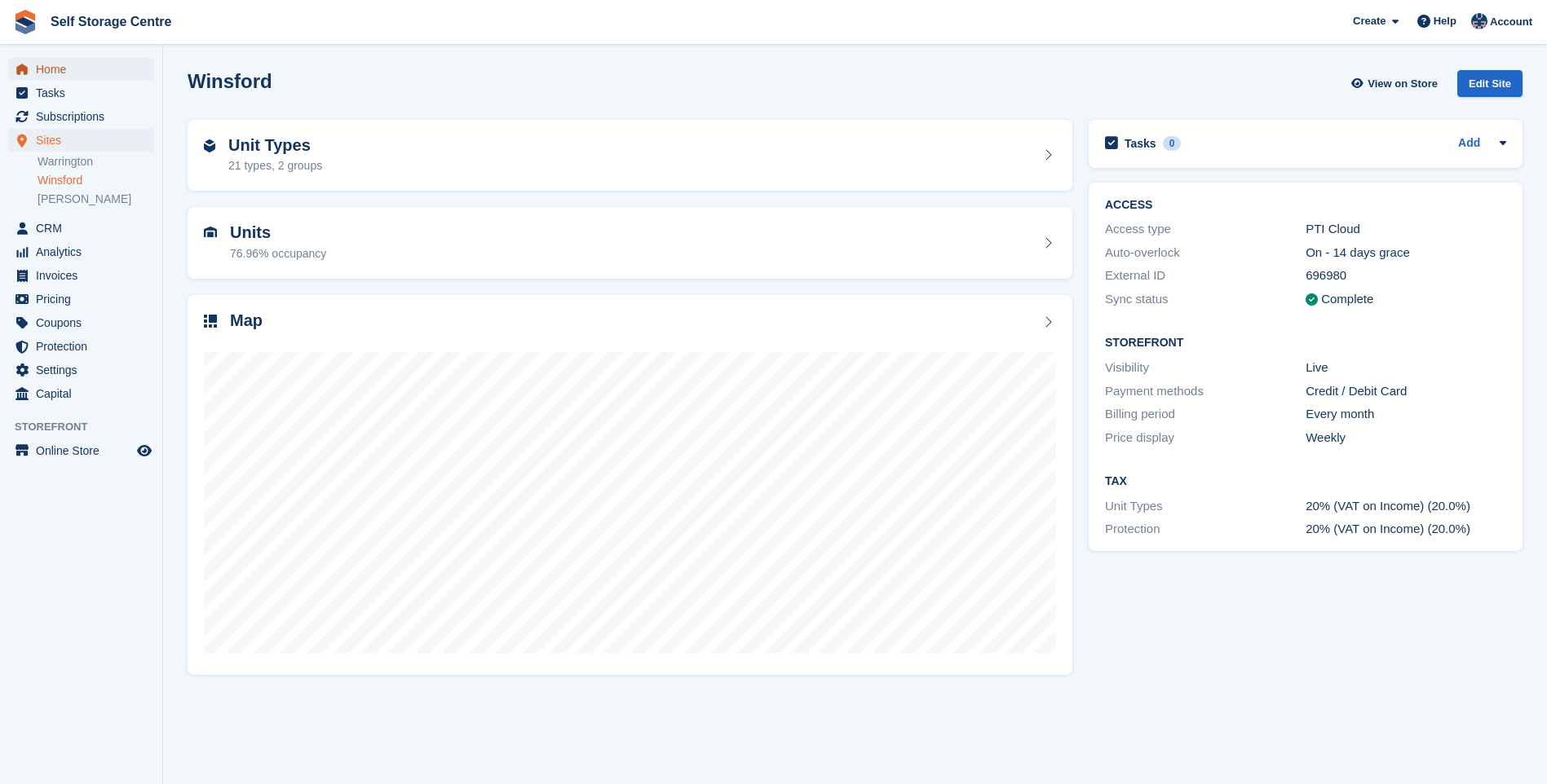
click at [58, 72] on span "Home" at bounding box center [85, 69] width 98 height 23
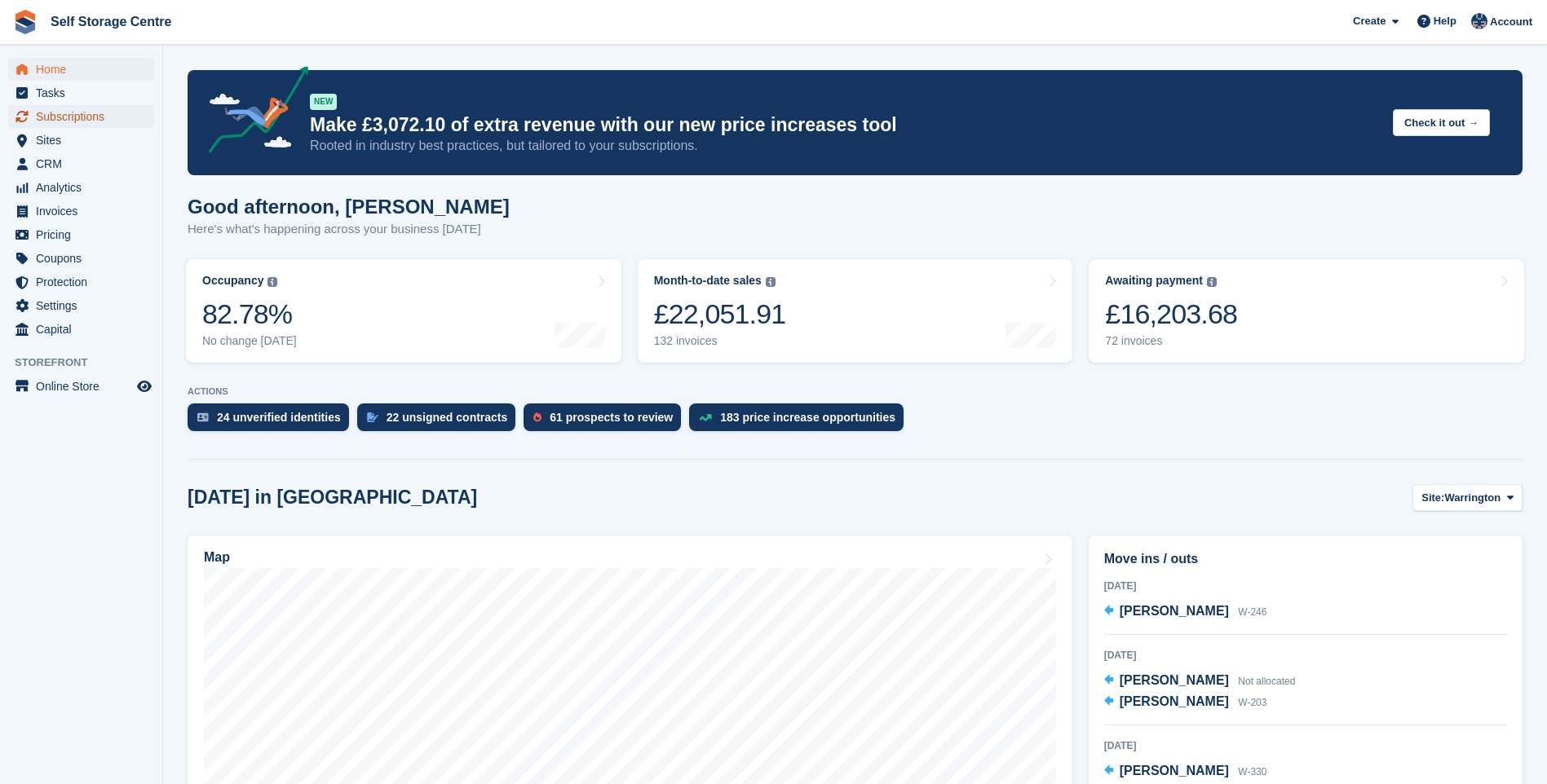
click at [80, 117] on span "Subscriptions" at bounding box center [85, 116] width 98 height 23
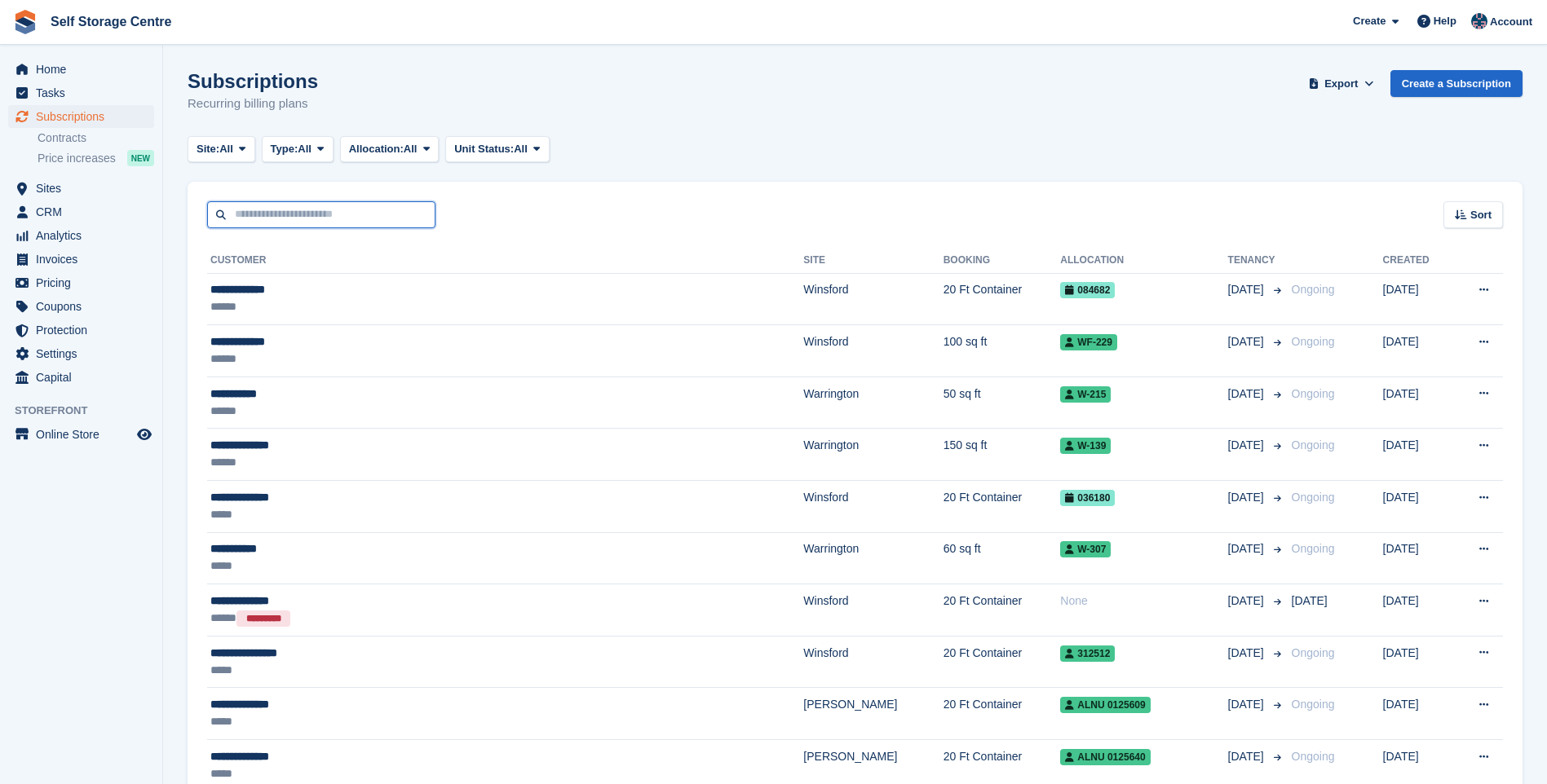
click at [382, 213] on input "text" at bounding box center [321, 214] width 229 height 26
type input "******"
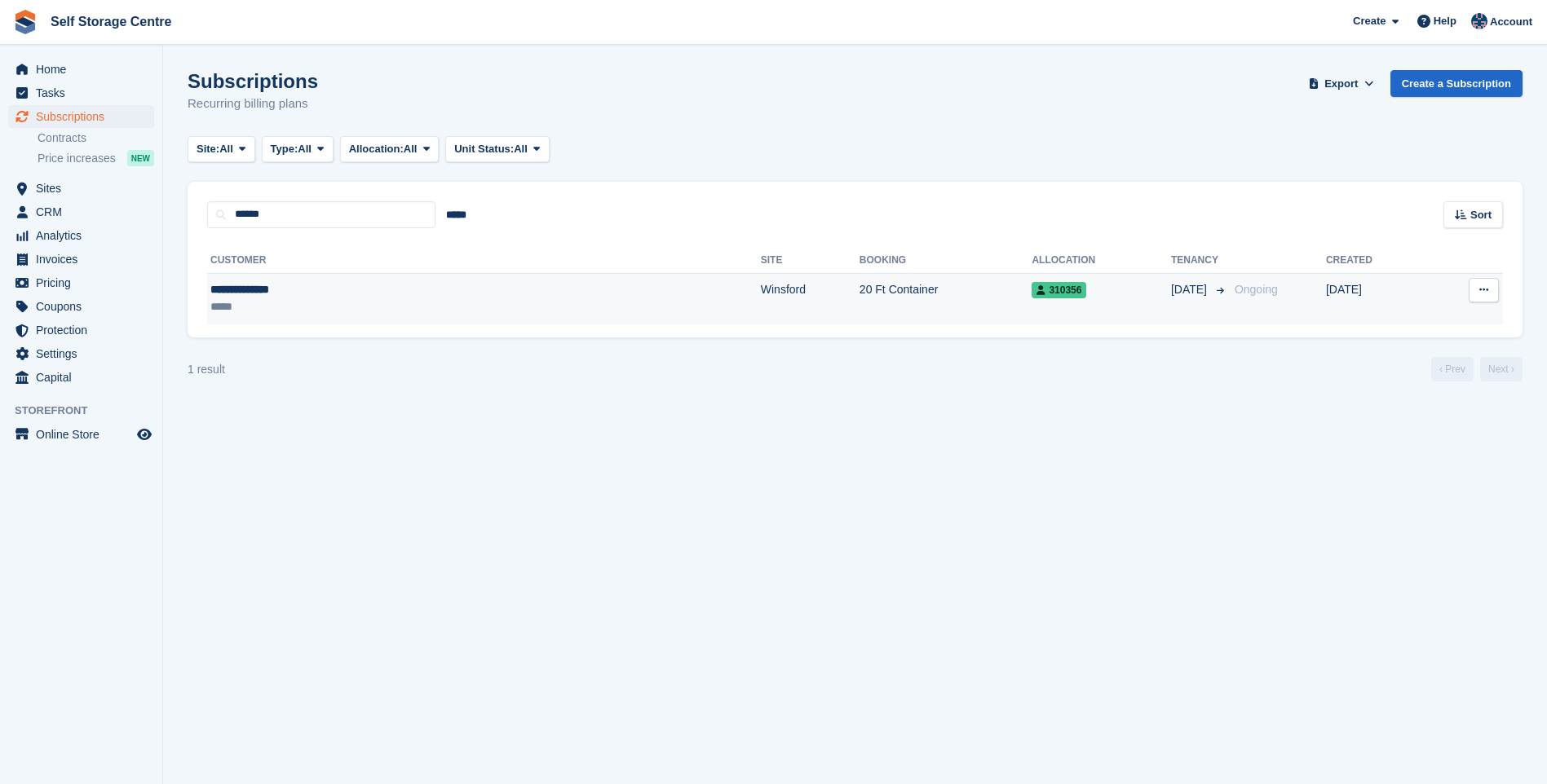
click at [338, 313] on div "*****" at bounding box center [335, 307] width 249 height 17
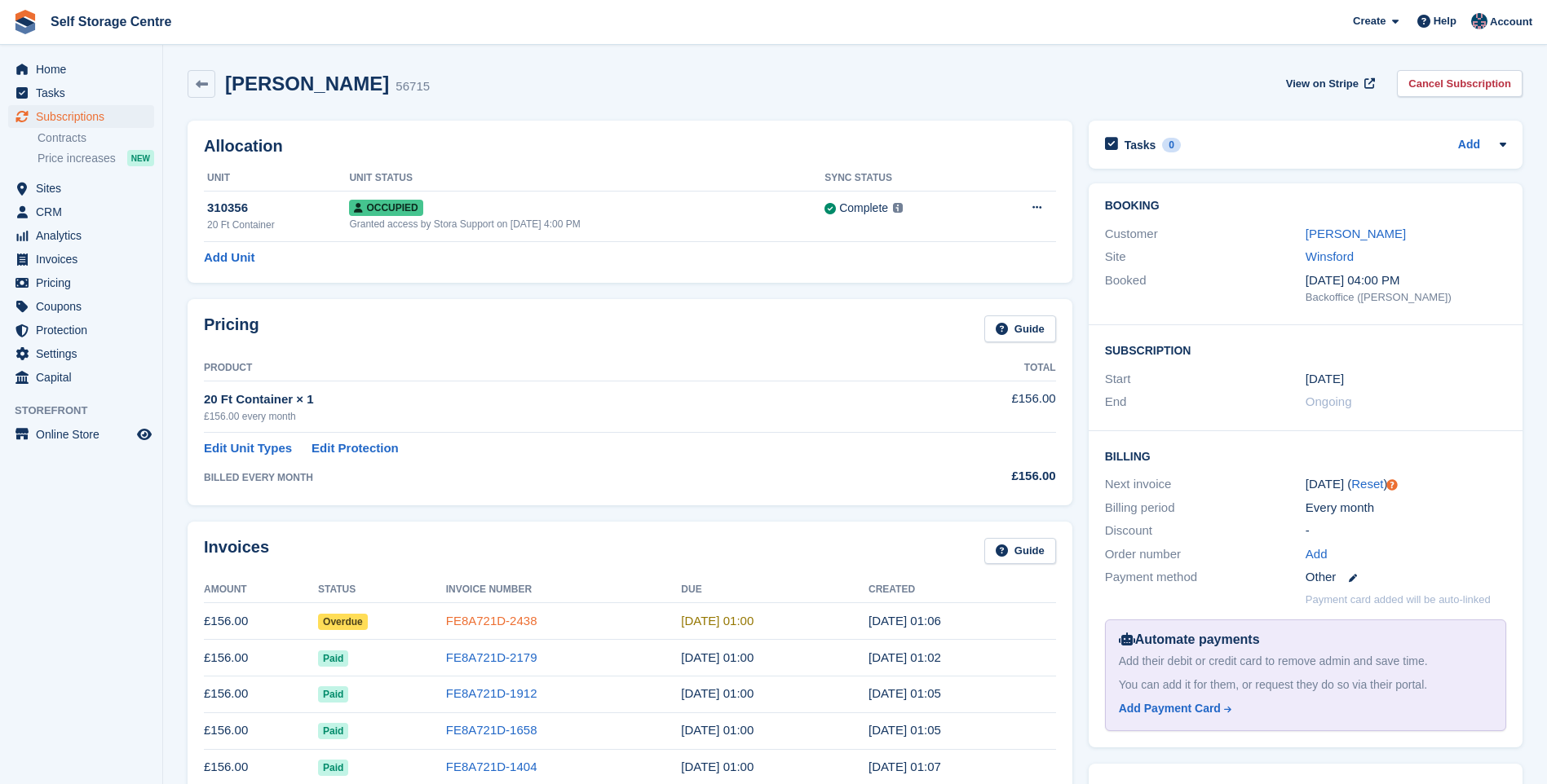
click at [507, 626] on link "FE8A721D-2438" at bounding box center [491, 621] width 92 height 14
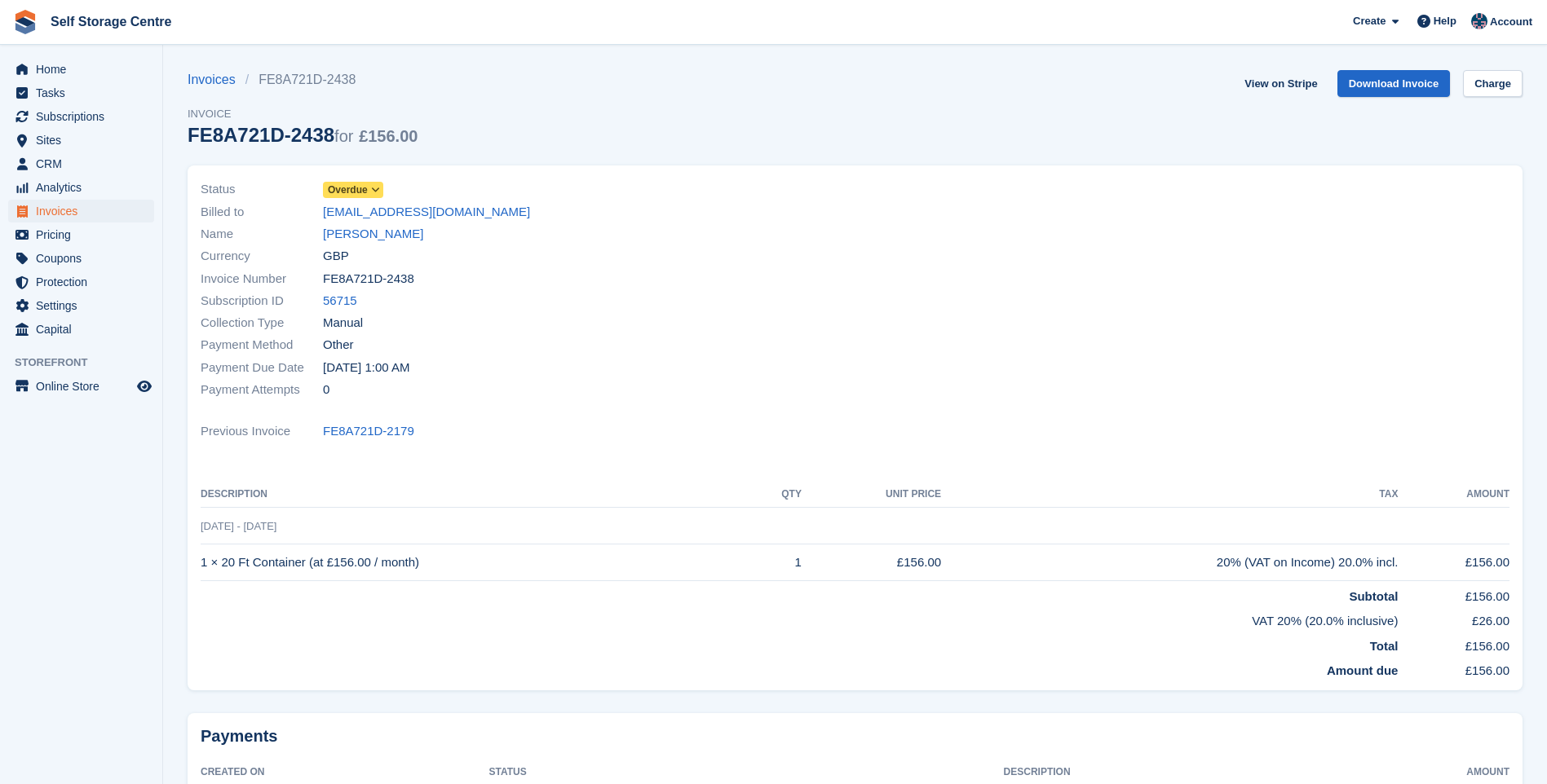
click at [377, 183] on span at bounding box center [376, 190] width 13 height 13
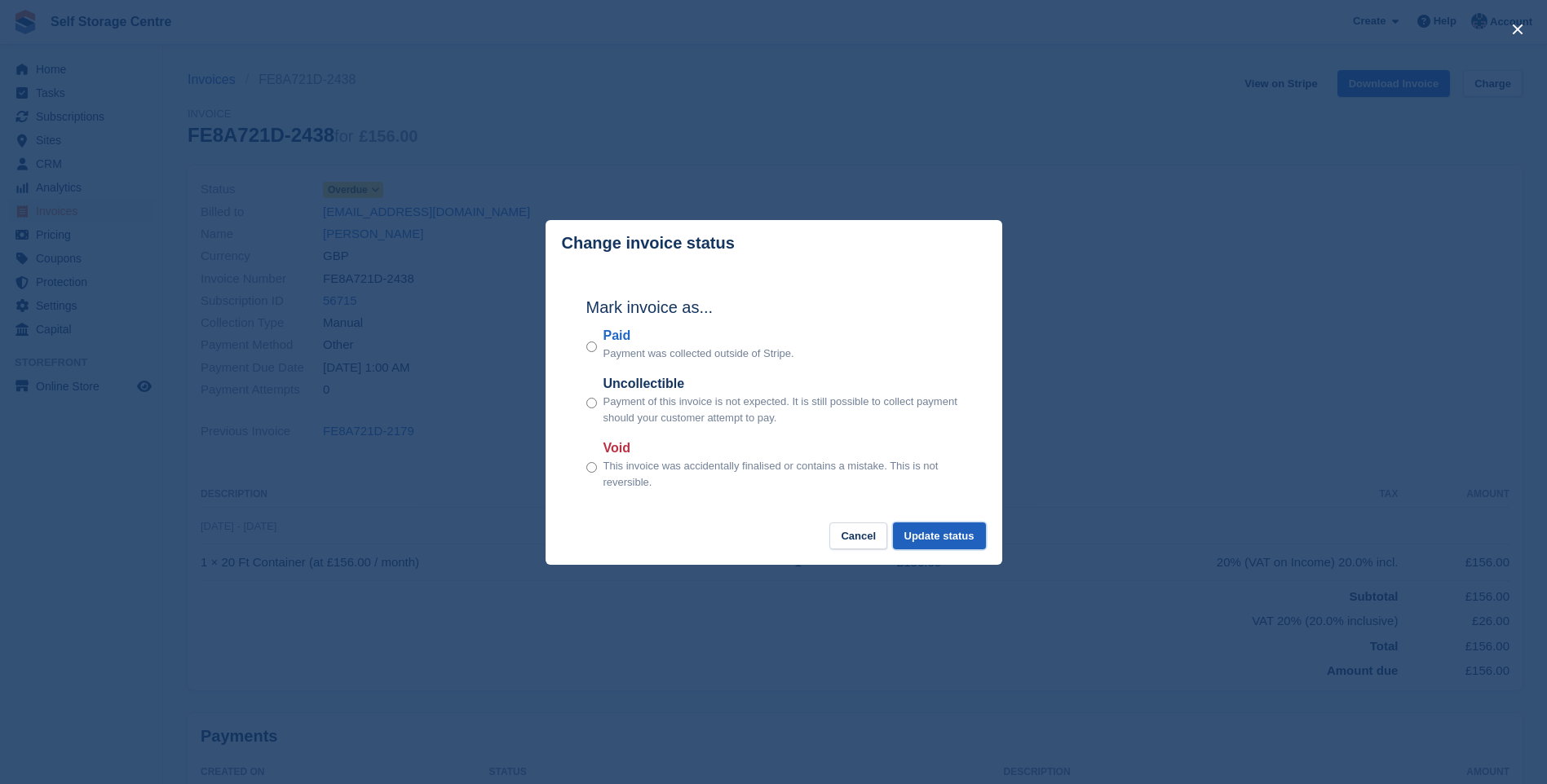
click at [968, 537] on button "Update status" at bounding box center [939, 536] width 93 height 26
